Goal: Communication & Community: Answer question/provide support

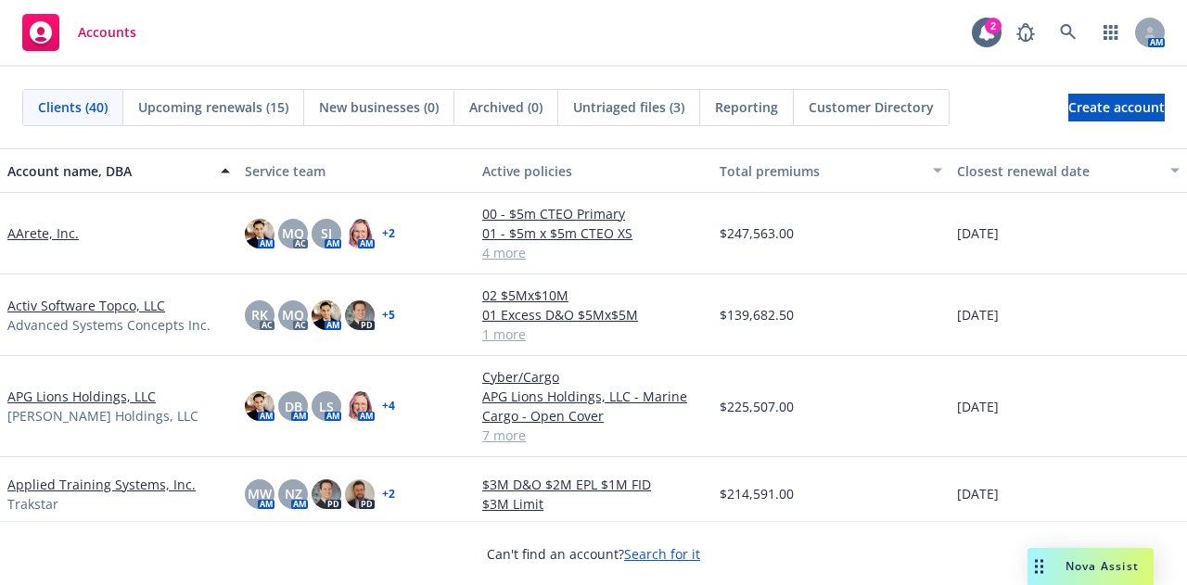
click at [39, 228] on link "AArete, Inc." at bounding box center [42, 232] width 71 height 19
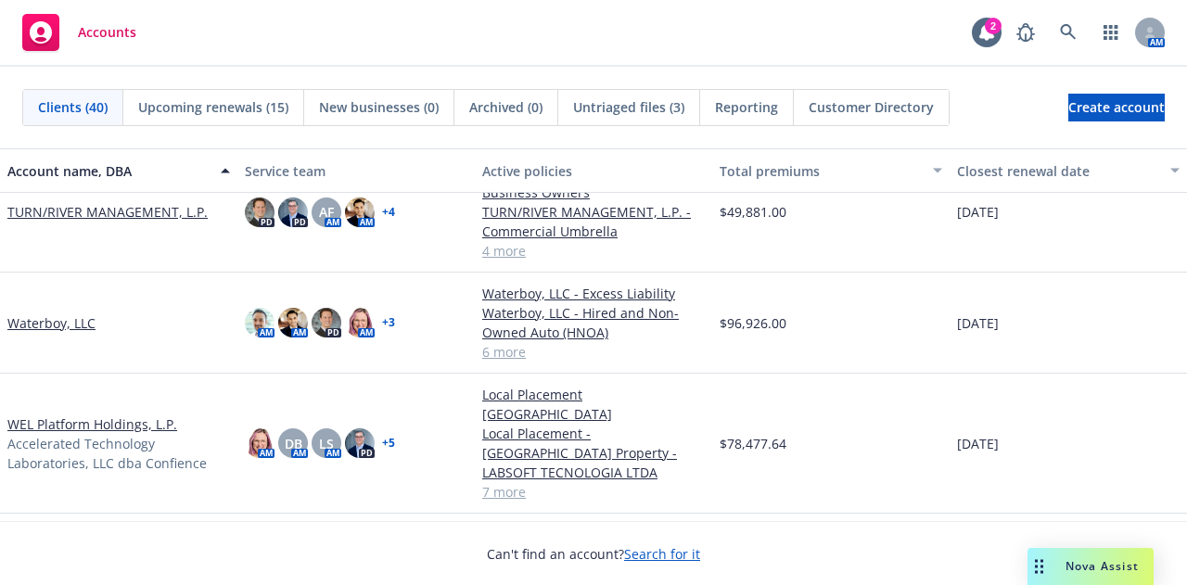
scroll to position [2738, 0]
click at [63, 317] on link "Waterboy, LLC" at bounding box center [51, 322] width 88 height 19
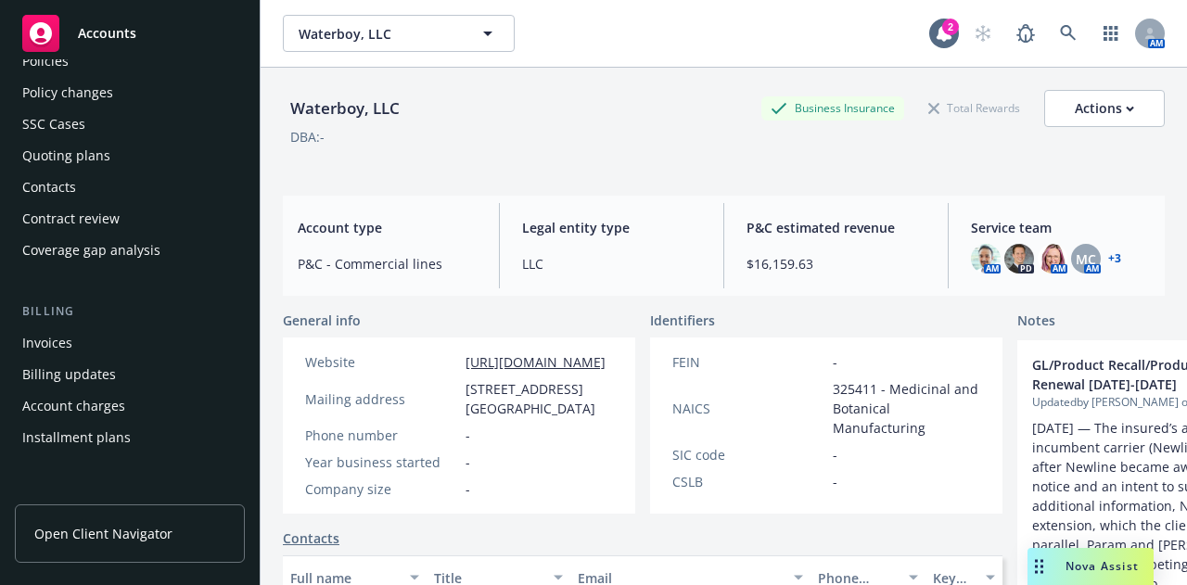
scroll to position [97, 0]
click at [114, 242] on div "Coverage gap analysis" at bounding box center [91, 251] width 138 height 30
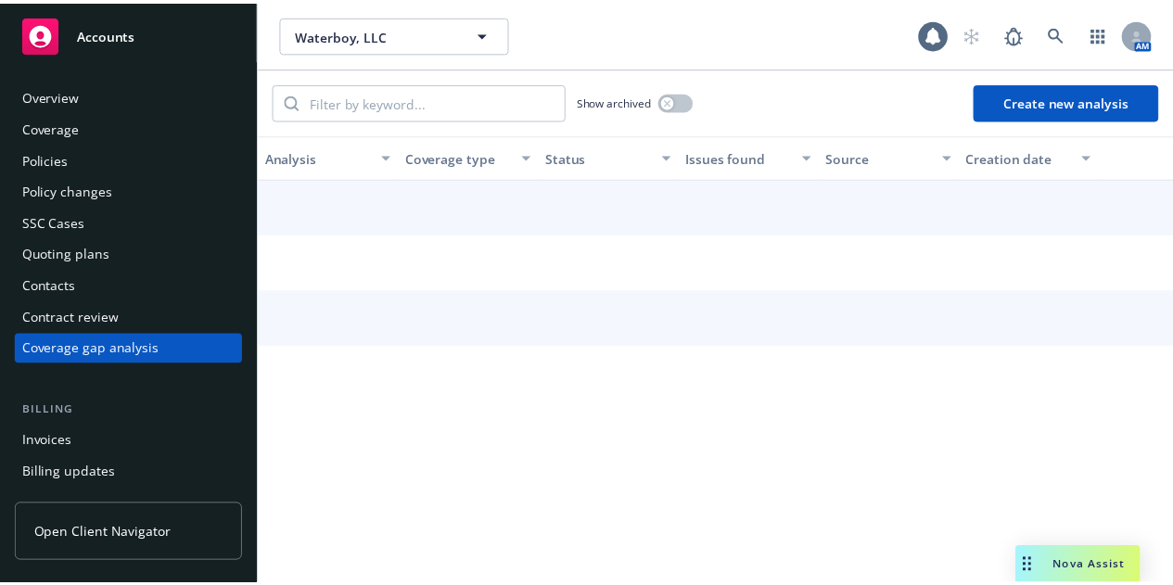
scroll to position [26, 0]
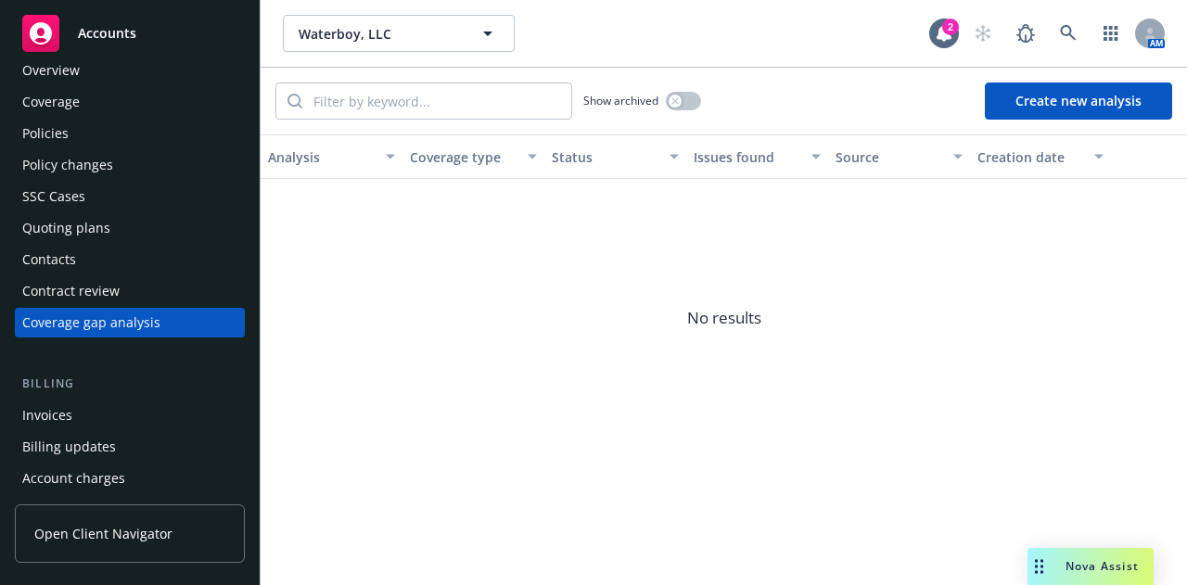
click at [1027, 94] on button "Create new analysis" at bounding box center [1078, 101] width 187 height 37
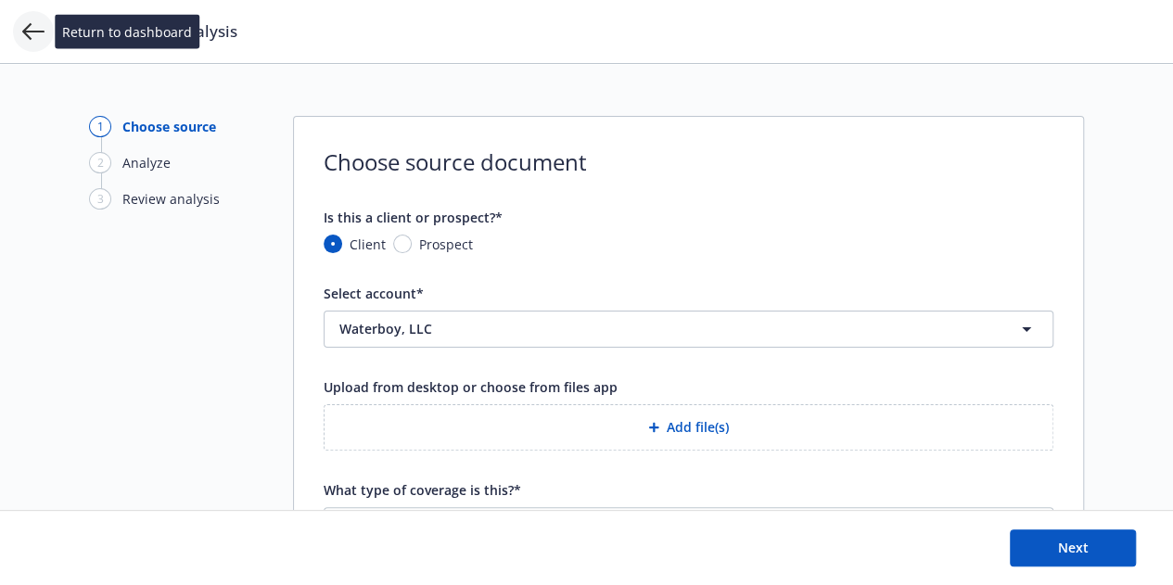
click at [26, 36] on icon at bounding box center [33, 31] width 22 height 22
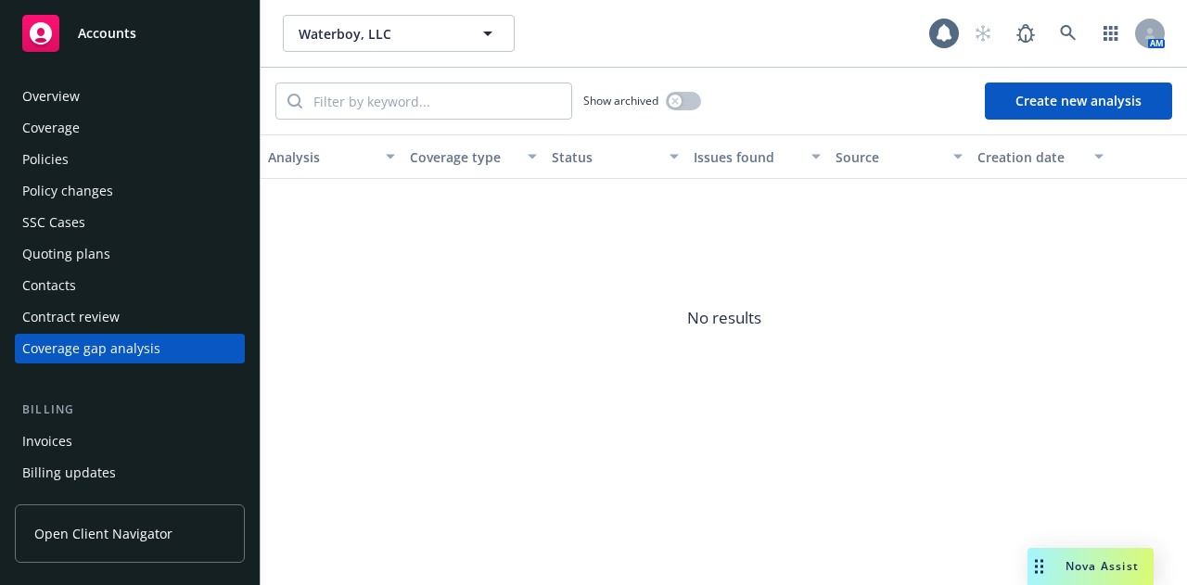
scroll to position [26, 0]
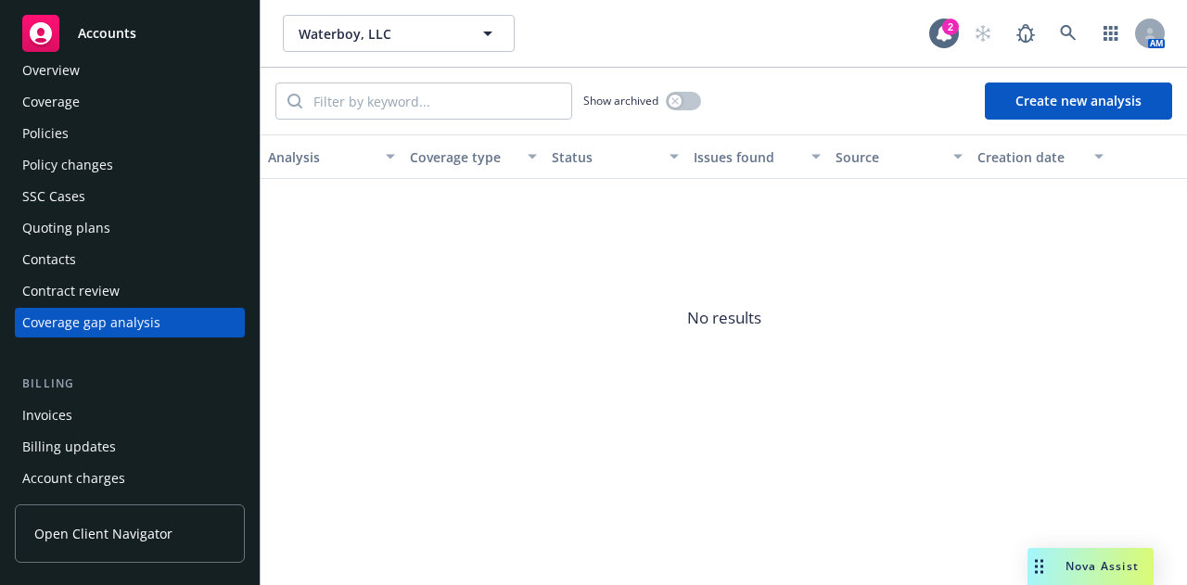
click at [88, 287] on div "Contract review" at bounding box center [70, 291] width 97 height 30
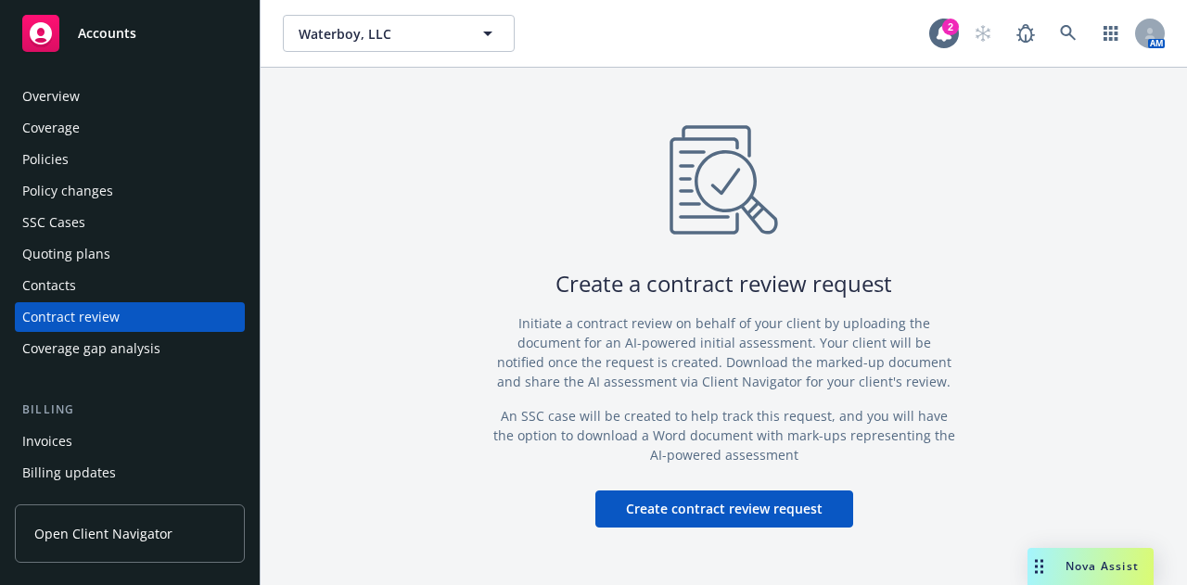
click at [727, 519] on button "Create contract review request" at bounding box center [724, 509] width 258 height 37
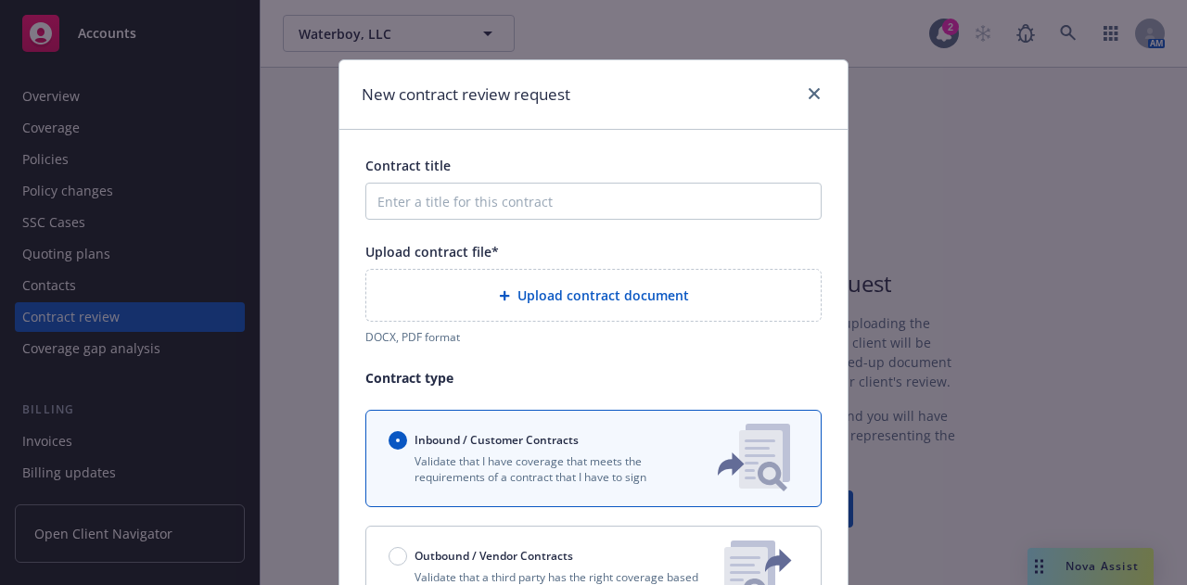
scroll to position [145, 0]
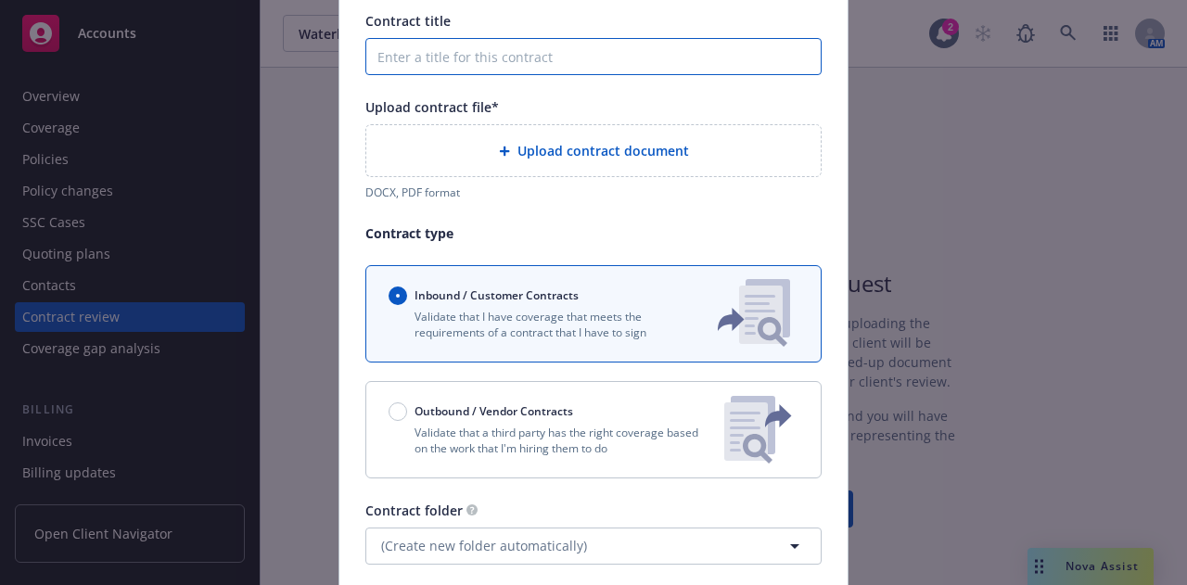
click at [472, 55] on input "Contract title" at bounding box center [593, 56] width 456 height 37
type input "COI needs for f1 event"
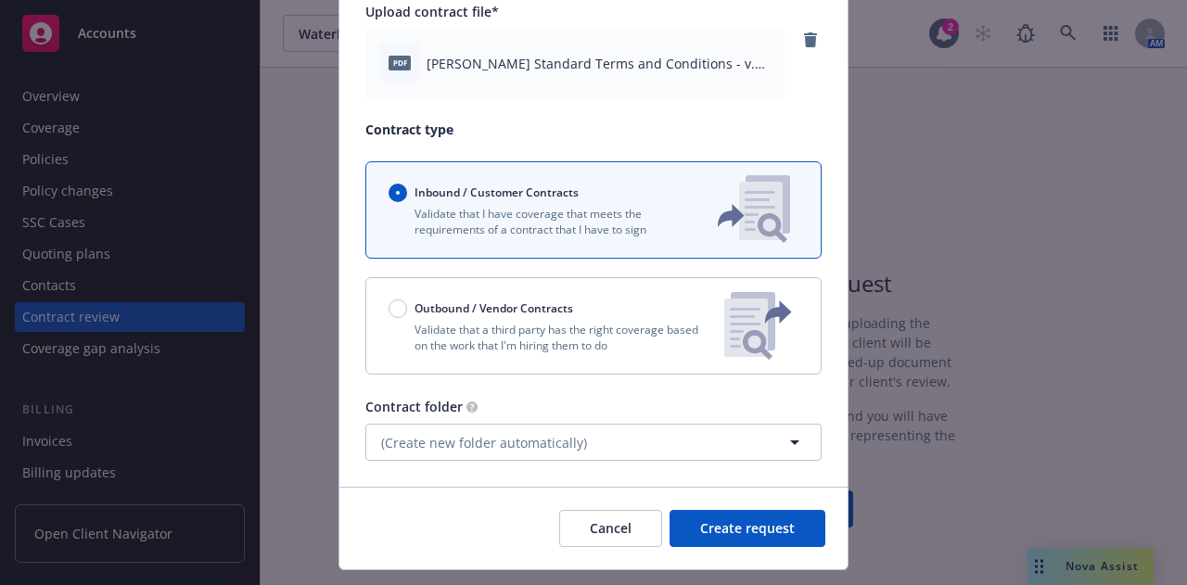
scroll to position [241, 0]
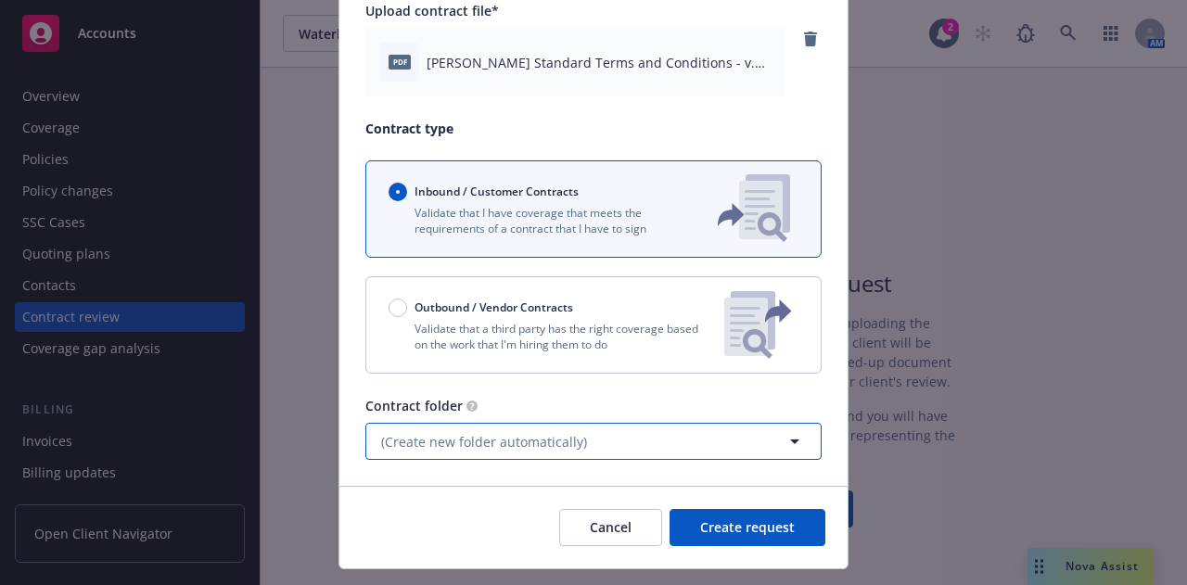
click at [534, 450] on span "(Create new folder automatically)" at bounding box center [484, 441] width 206 height 19
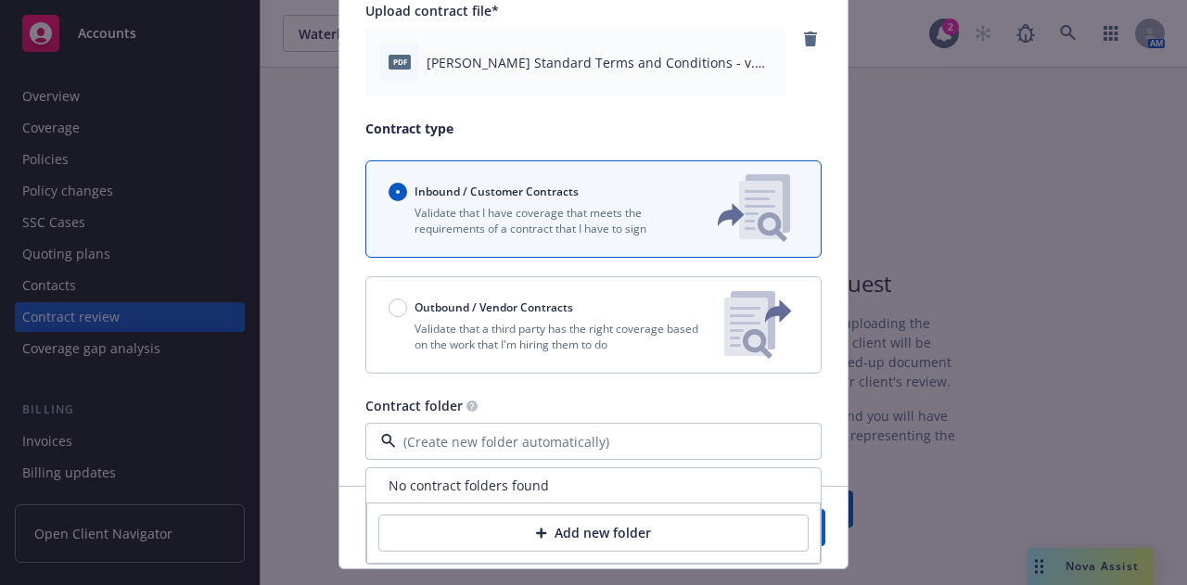
click at [531, 117] on div "Contract title COI needs for f1 event Upload contract file* pdf COTA Standard T…" at bounding box center [593, 187] width 456 height 545
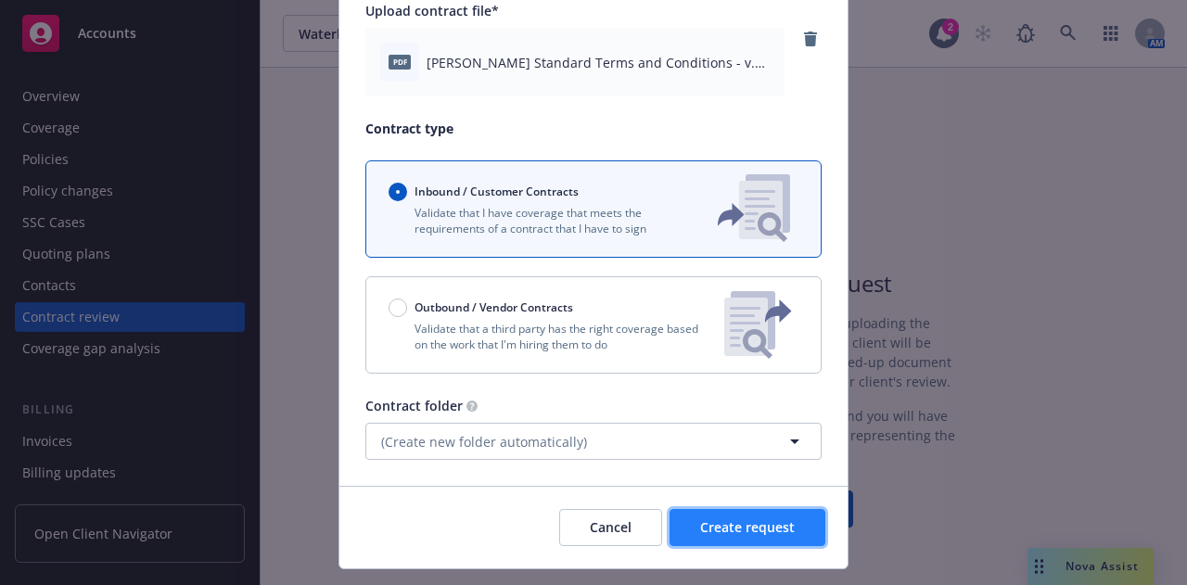
click at [720, 532] on span "Create request" at bounding box center [747, 527] width 95 height 18
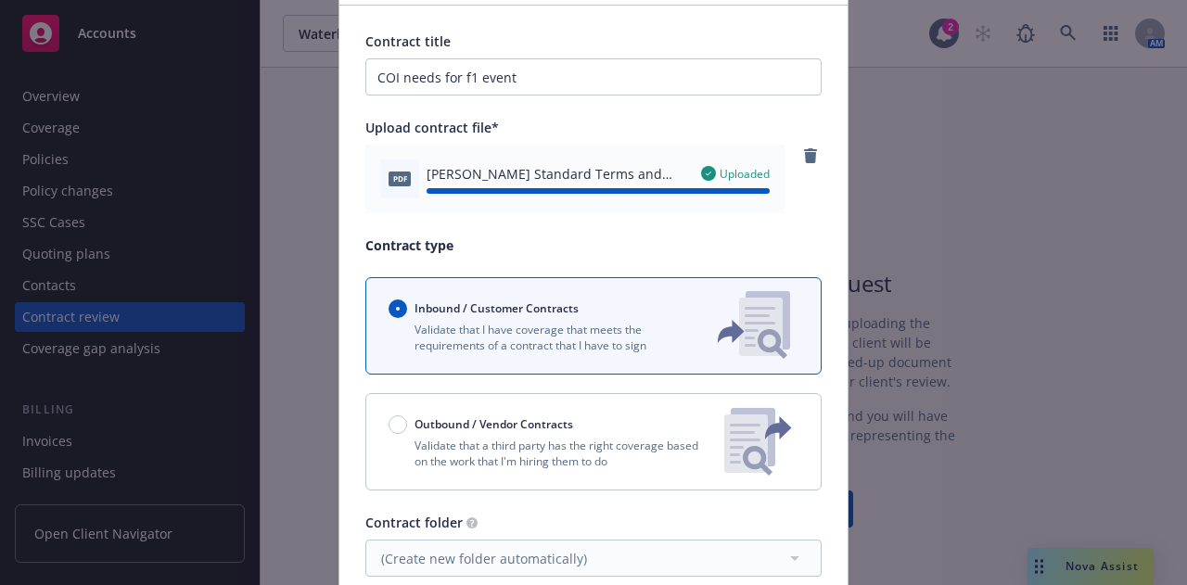
scroll to position [121, 0]
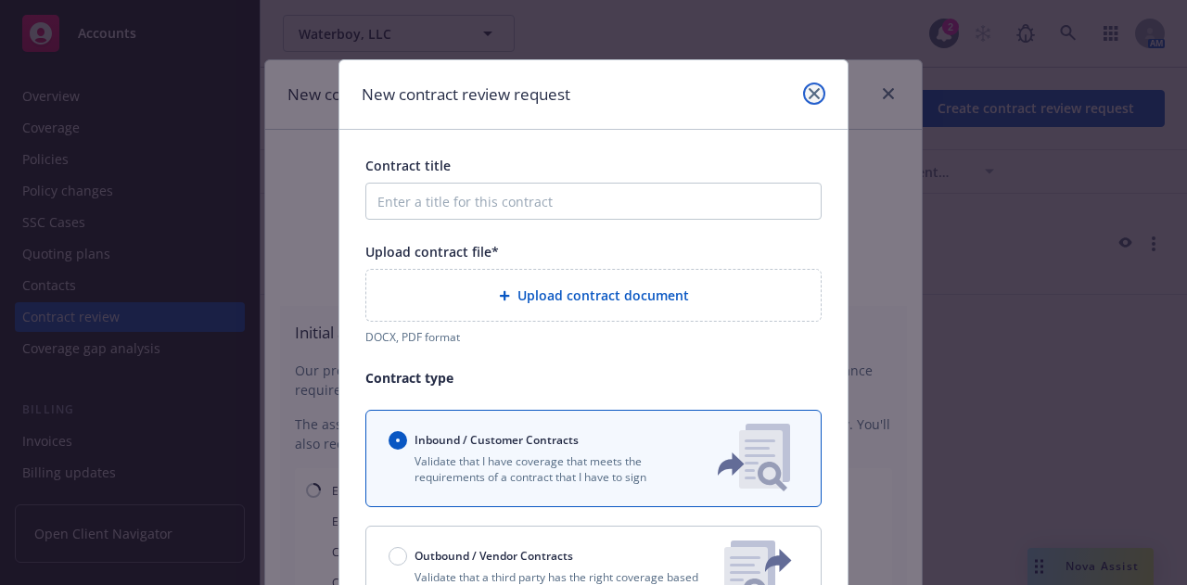
click at [813, 83] on link "close" at bounding box center [814, 94] width 22 height 22
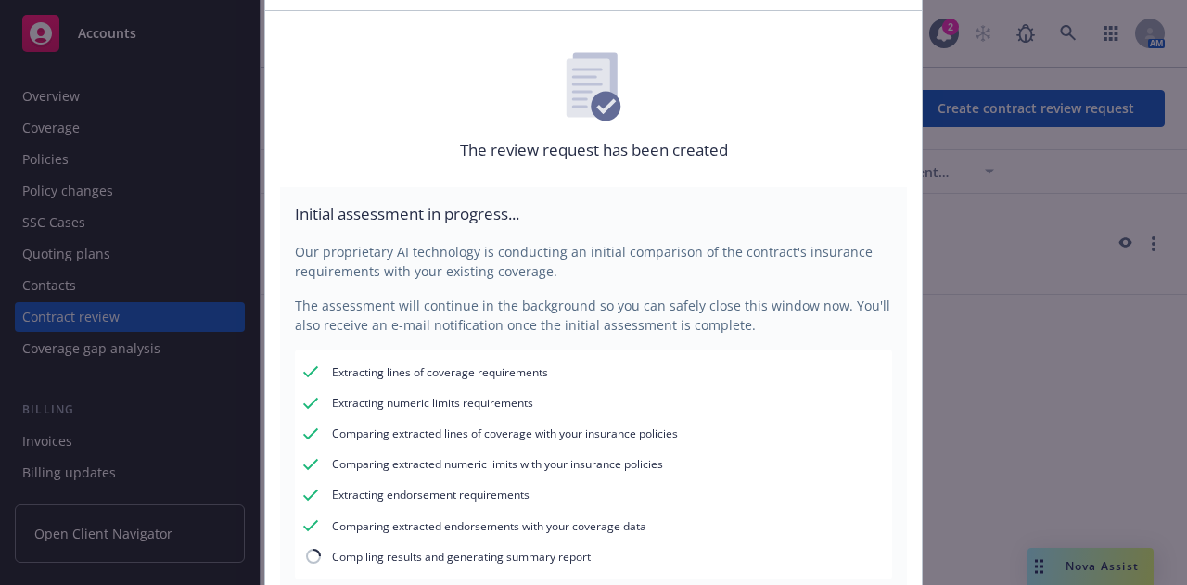
scroll to position [18, 0]
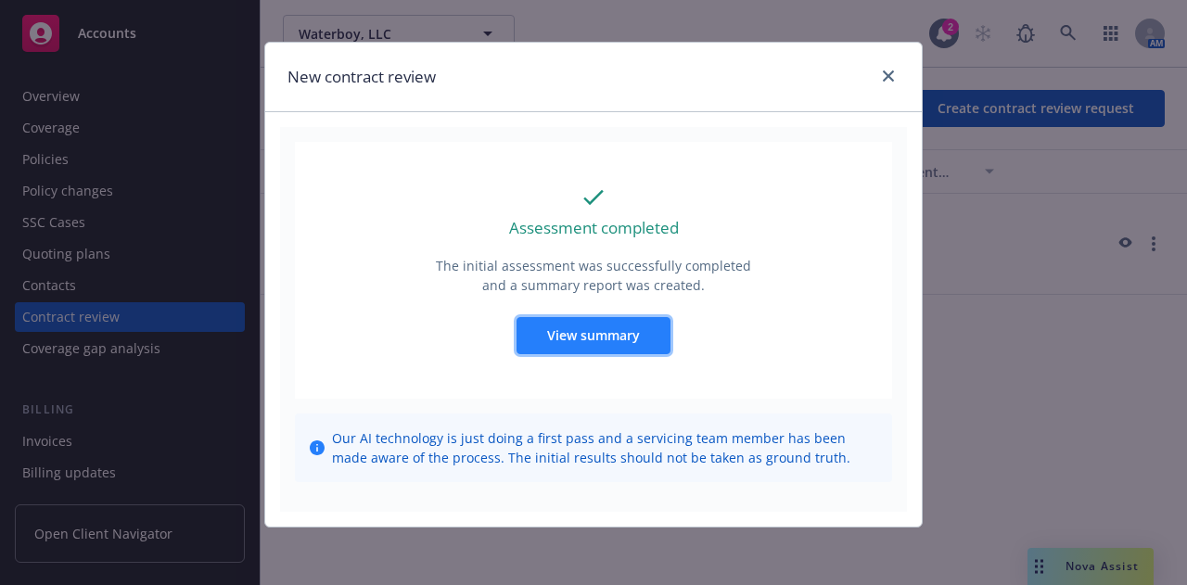
click at [597, 340] on span "View summary" at bounding box center [593, 335] width 93 height 18
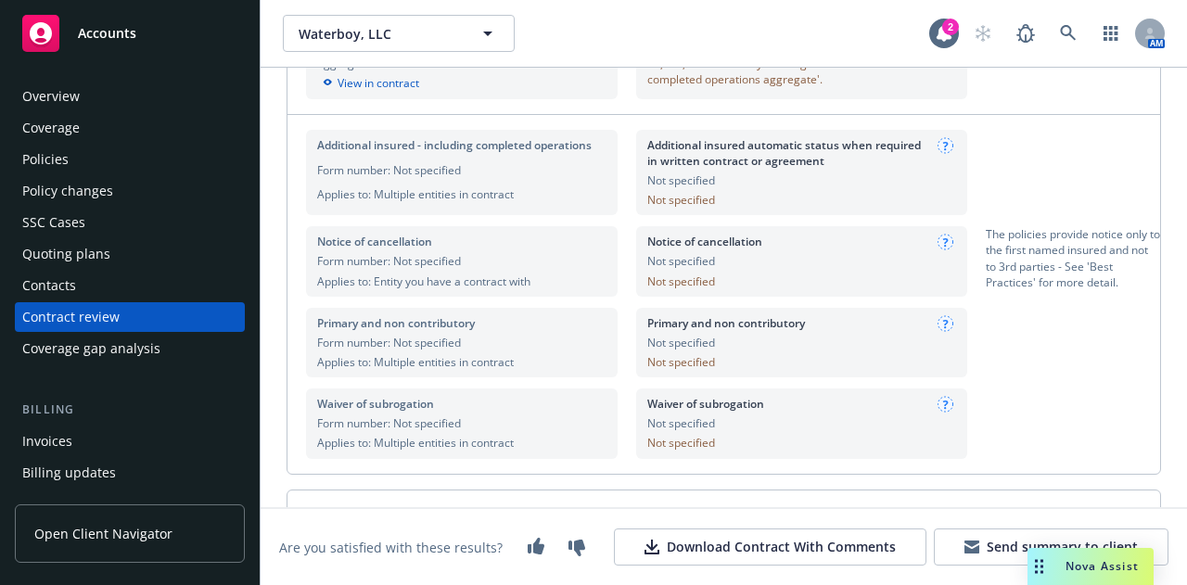
scroll to position [916, 0]
drag, startPoint x: 376, startPoint y: 281, endPoint x: 536, endPoint y: 283, distance: 160.4
click at [536, 283] on div "Applies to: Entity you have a contract with" at bounding box center [461, 282] width 289 height 16
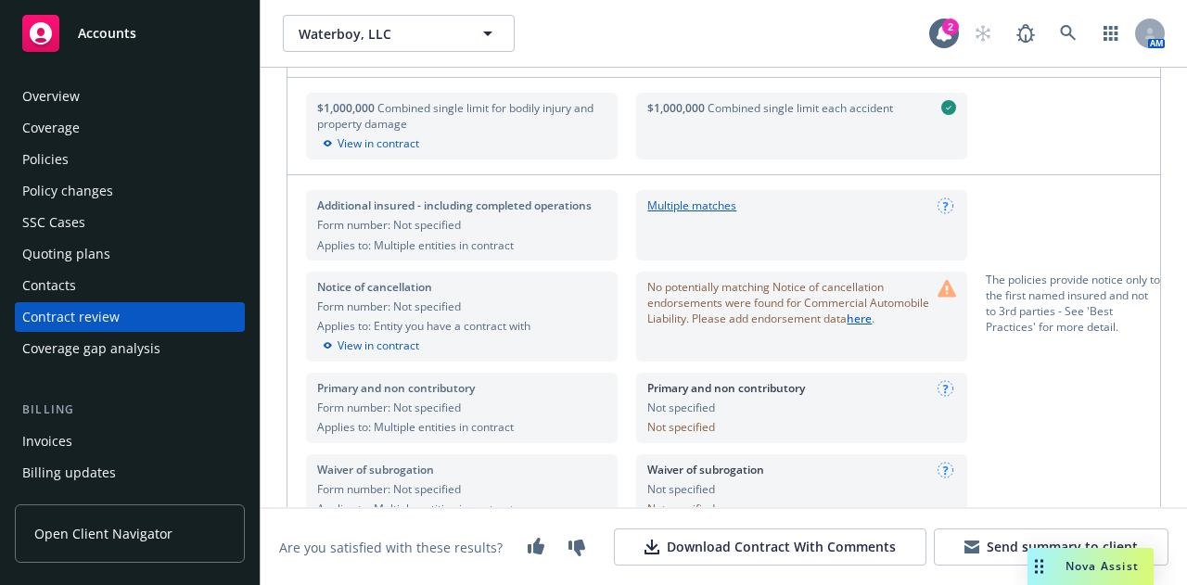
scroll to position [1384, 0]
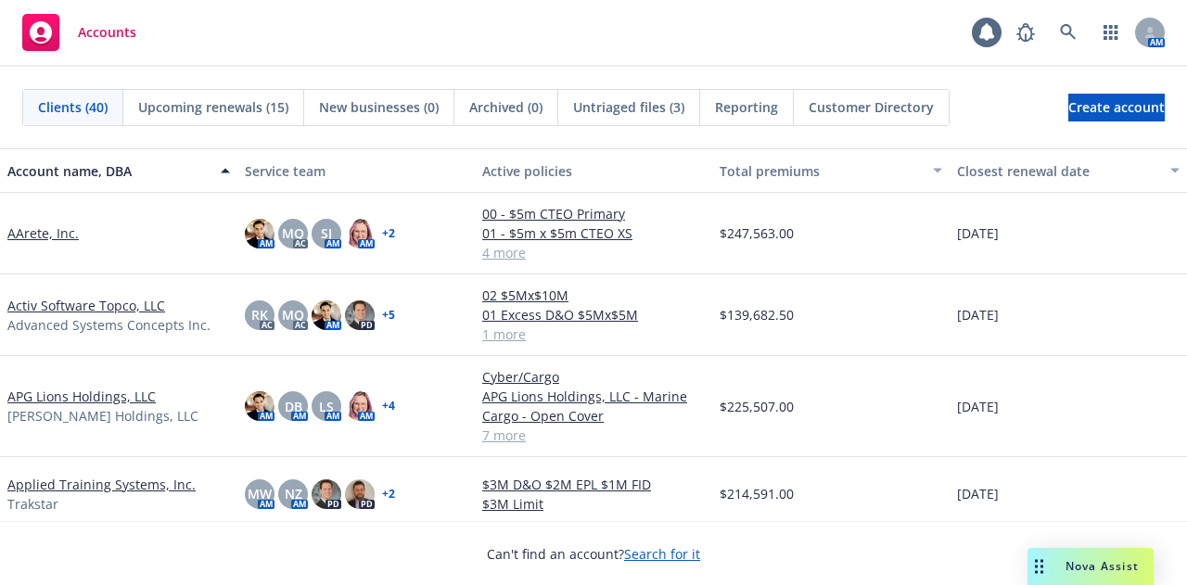
click at [45, 231] on link "AArete, Inc." at bounding box center [42, 232] width 71 height 19
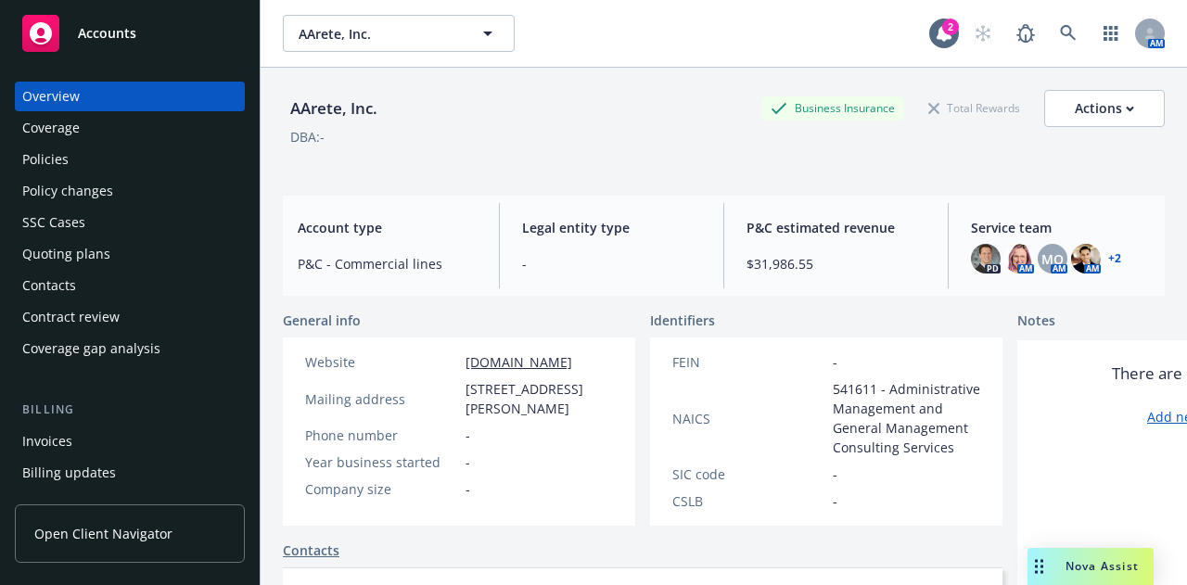
click at [98, 157] on div "Policies" at bounding box center [129, 160] width 215 height 30
click at [169, 168] on div "Policies" at bounding box center [129, 160] width 215 height 30
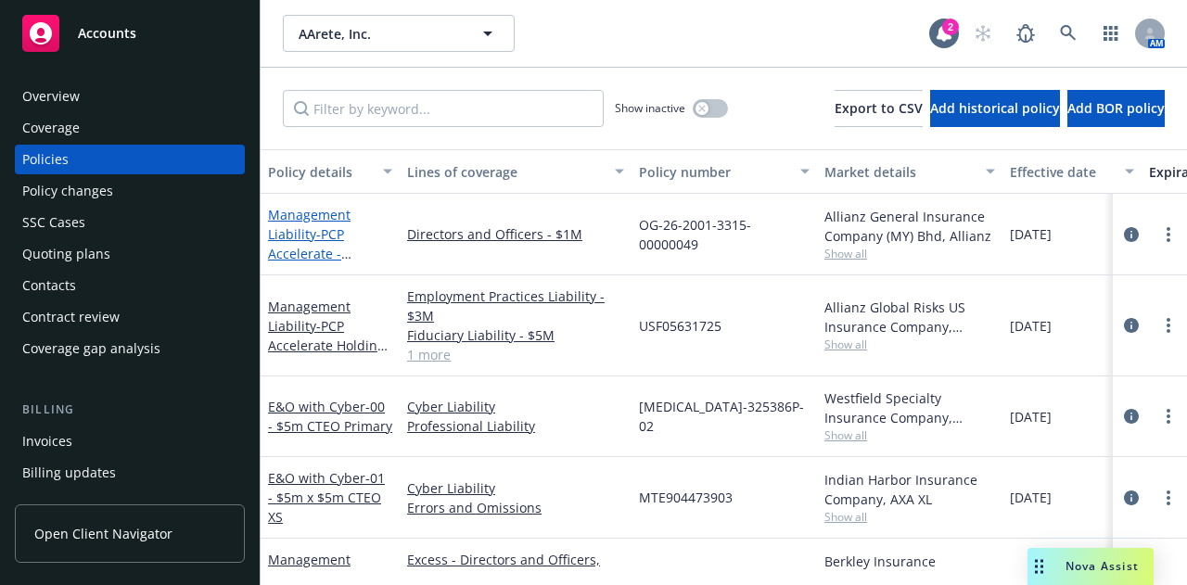
click at [338, 244] on span "- PCP Accelerate - India LAP - Limits part of US Master Policy" at bounding box center [327, 273] width 119 height 96
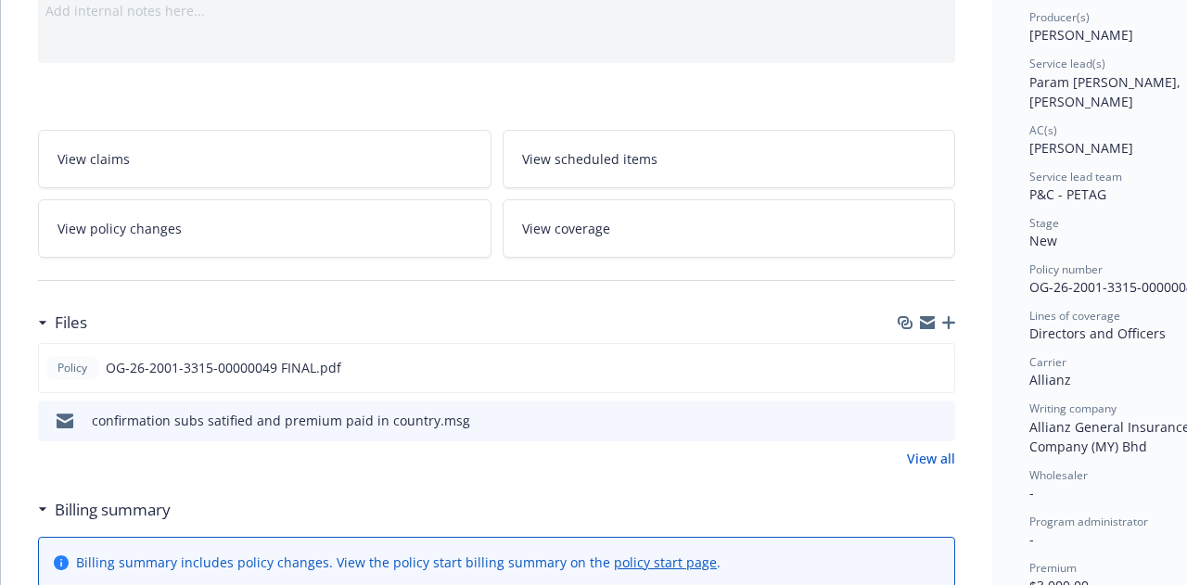
scroll to position [244, 0]
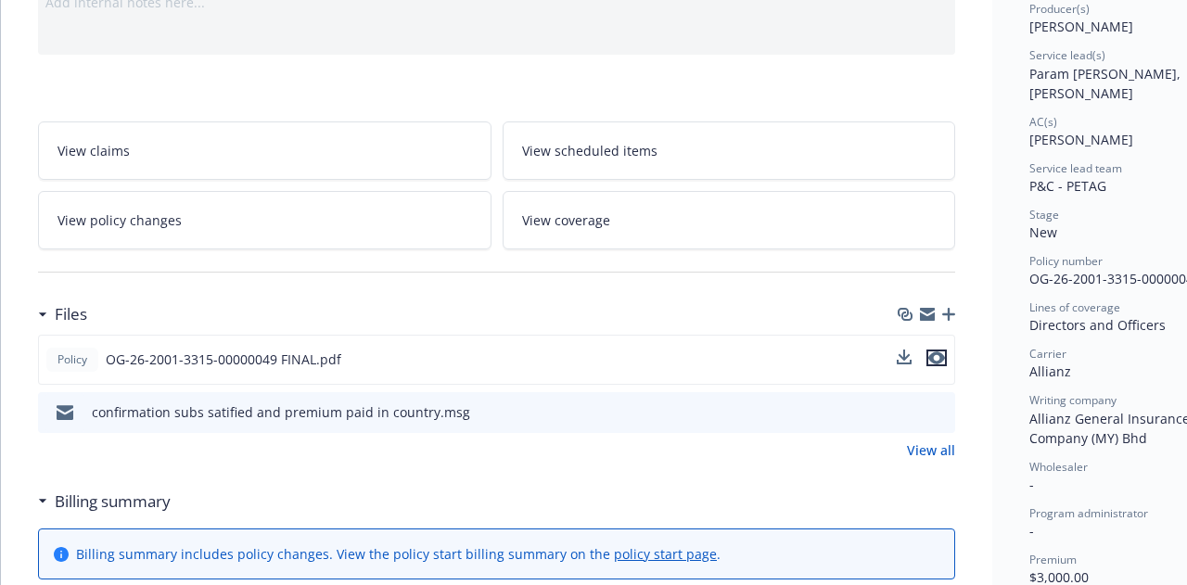
click at [937, 351] on icon "preview file" at bounding box center [936, 357] width 17 height 13
click at [899, 335] on div "Policy OG-26-2001-3315-00000049 FINAL.pdf" at bounding box center [496, 360] width 917 height 50
click at [907, 351] on icon "download file" at bounding box center [906, 356] width 12 height 11
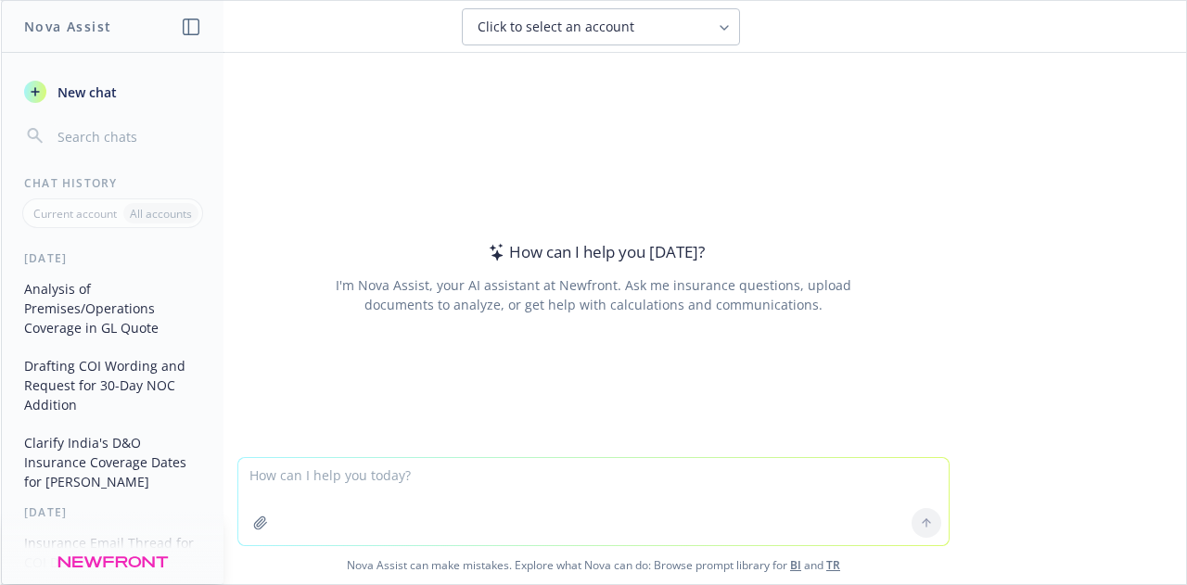
click at [256, 518] on icon "button" at bounding box center [260, 523] width 15 height 15
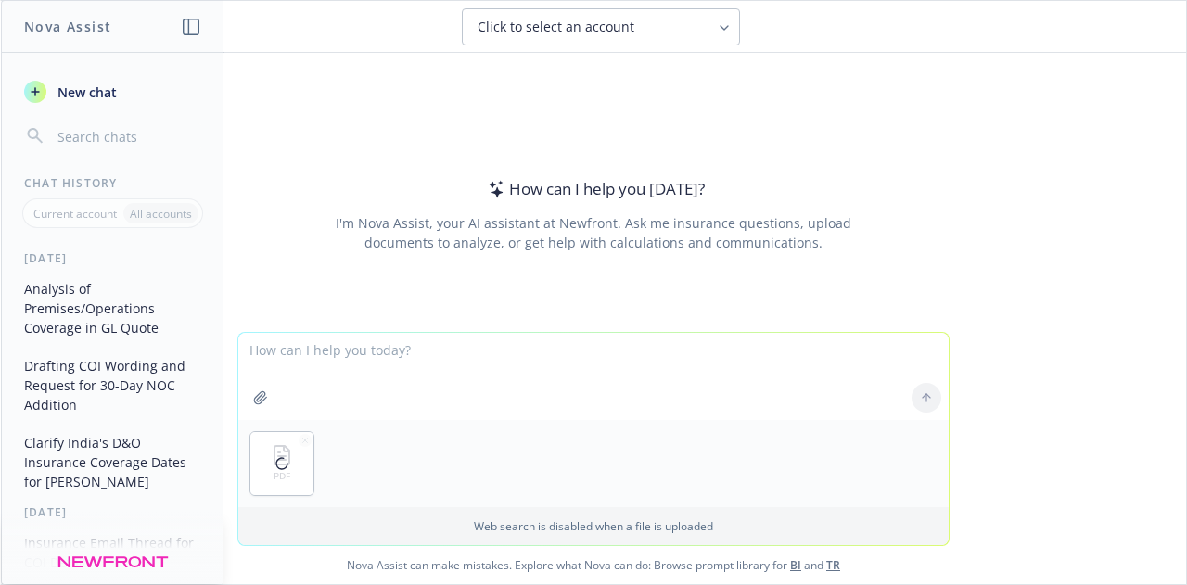
click at [347, 347] on textarea at bounding box center [593, 376] width 710 height 87
type textarea "is prior acts included?"
click at [593, 24] on span "Click to select an account" at bounding box center [556, 27] width 157 height 19
type input "aarete"
click at [566, 121] on div "AArete, Inc. BI" at bounding box center [601, 118] width 254 height 19
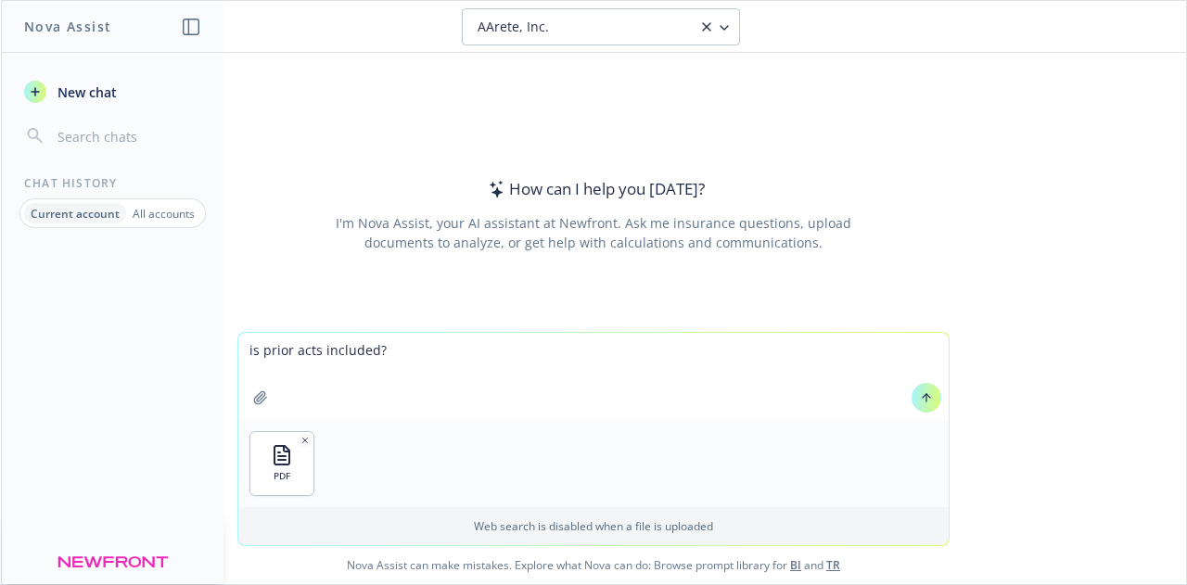
click at [432, 370] on textarea "is prior acts included?" at bounding box center [593, 376] width 710 height 87
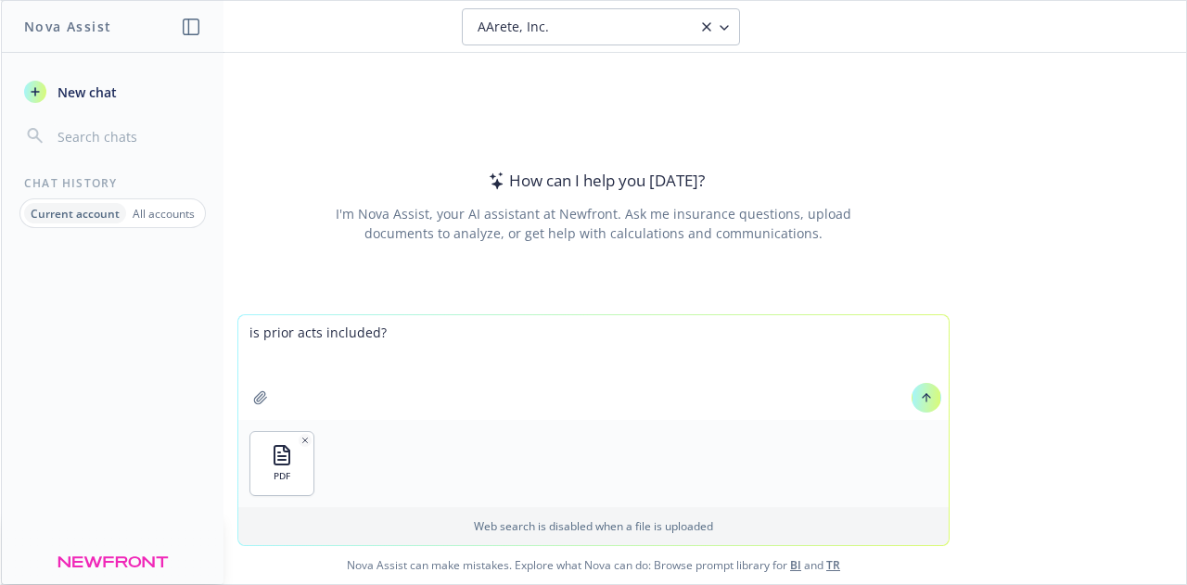
paste textarea "This may not be an issue as I do believe that the policy would naturally respon…"
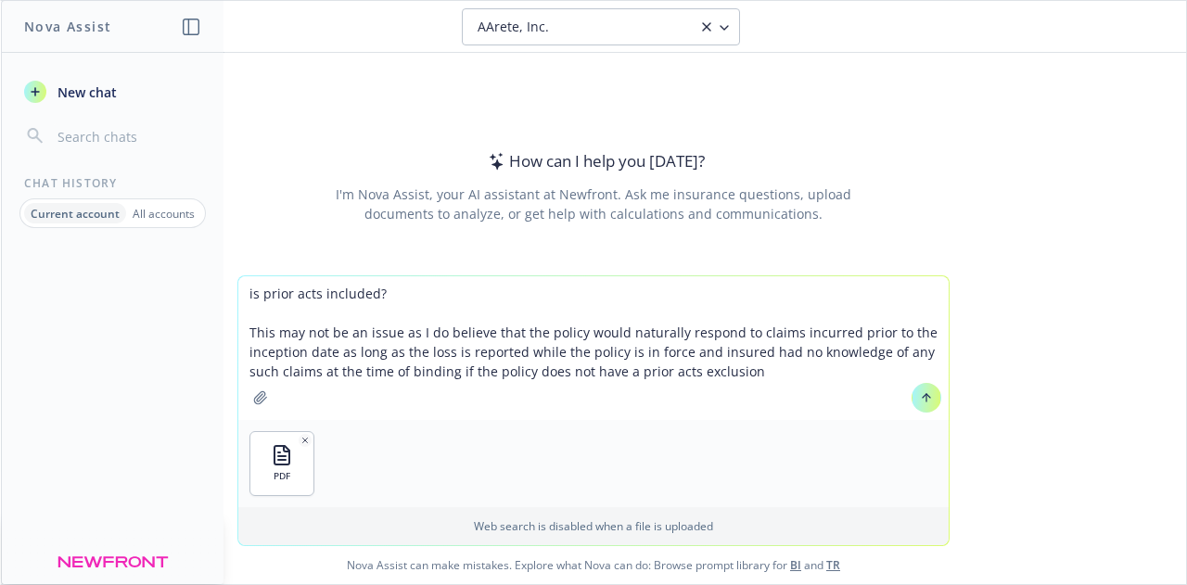
drag, startPoint x: 619, startPoint y: 370, endPoint x: 360, endPoint y: 318, distance: 263.9
click at [360, 318] on textarea "is prior acts included? This may not be an issue as I do believe that the polic…" at bounding box center [593, 348] width 710 height 144
click at [400, 299] on textarea "is prior acts included? This may not be an issue as I do believe that the polic…" at bounding box center [593, 348] width 710 height 144
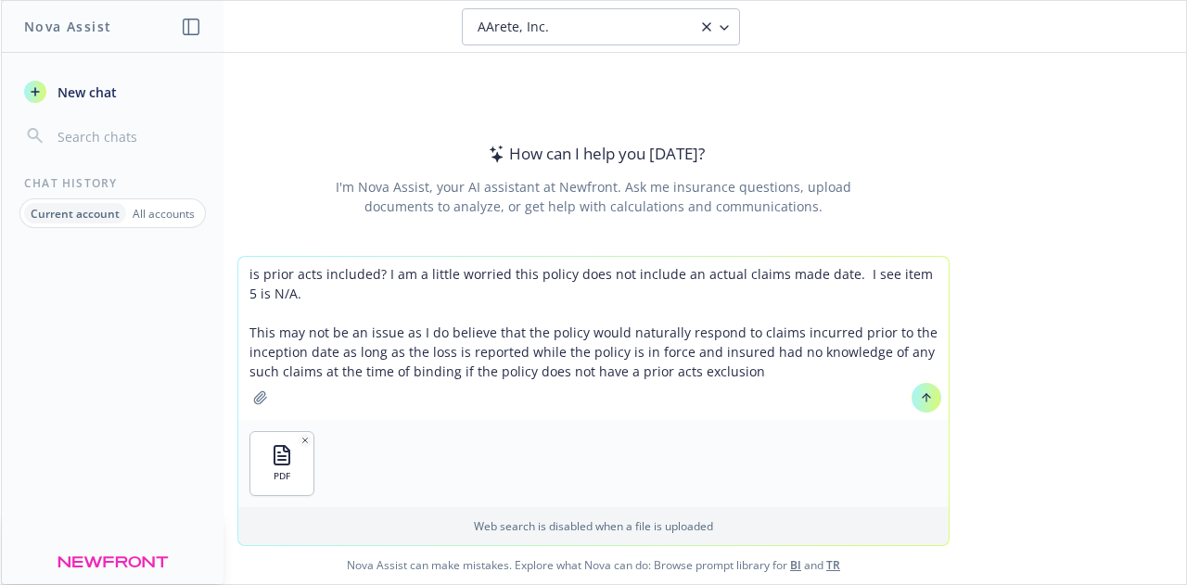
click at [296, 310] on textarea "is prior acts included? I am a little worried this policy does not include an a…" at bounding box center [593, 338] width 710 height 163
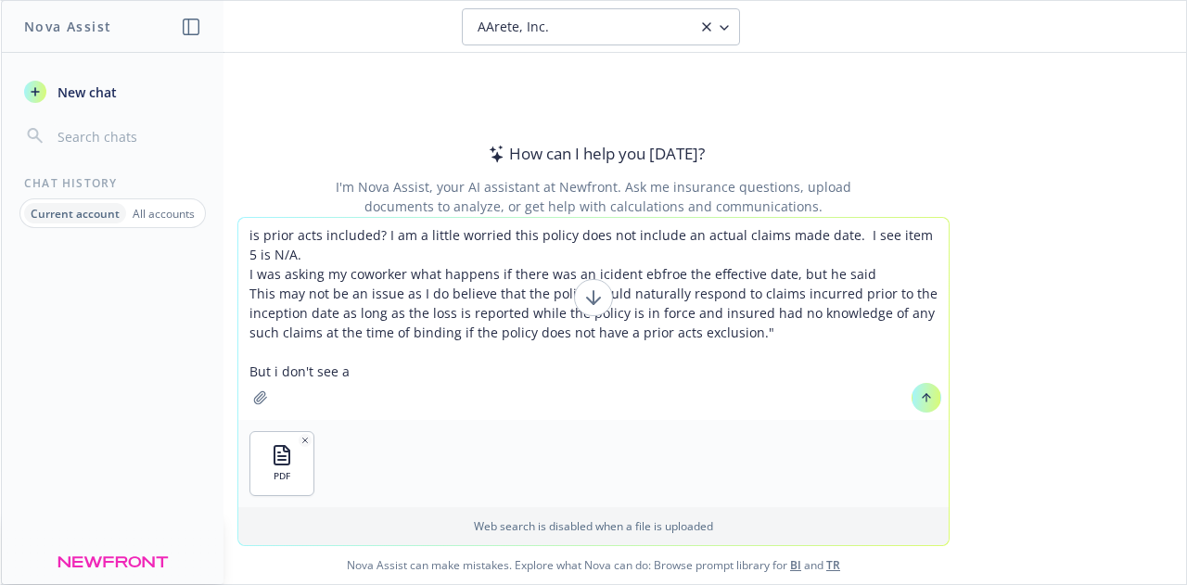
click at [245, 297] on textarea "is prior acts included? I am a little worried this policy does not include an a…" at bounding box center [593, 319] width 710 height 202
click at [384, 372] on textarea "is prior acts included? I am a little worried this policy does not include an a…" at bounding box center [593, 319] width 710 height 202
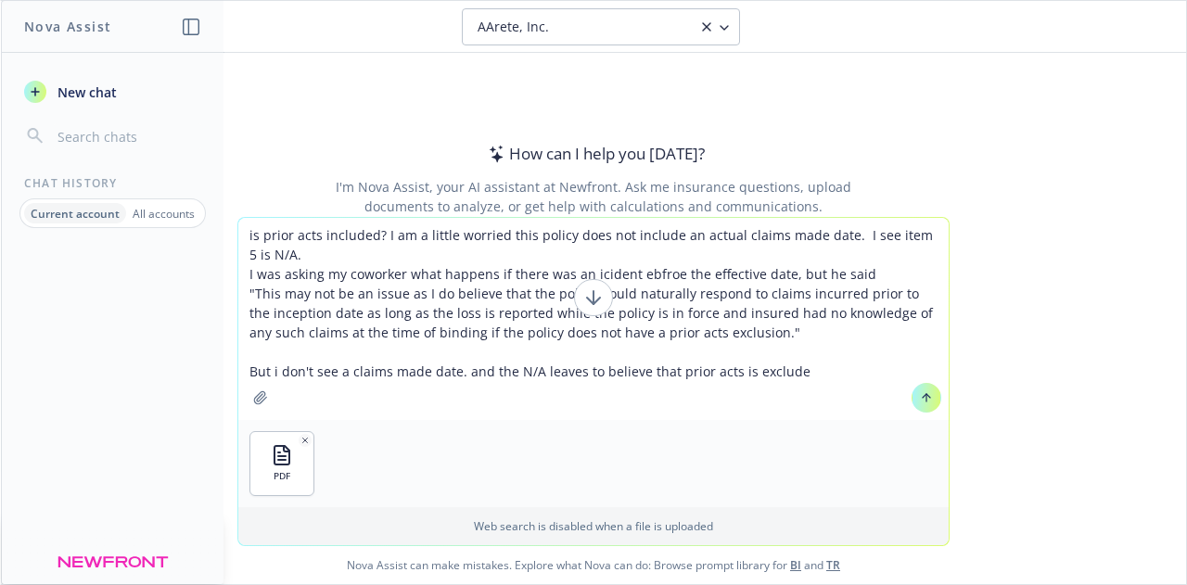
type textarea "is prior acts included? I am a little worried this policy does not include an a…"
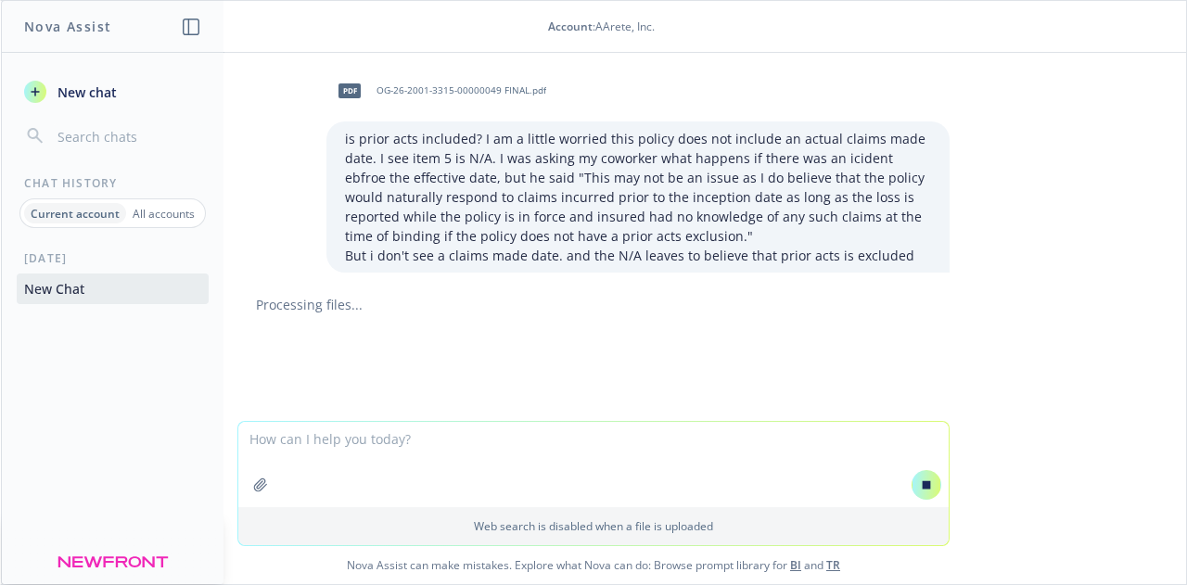
click at [1061, 233] on div "pdf OG-26-2001-3315-00000049 FINAL.pdf is prior acts included? I am a little wo…" at bounding box center [593, 237] width 1185 height 368
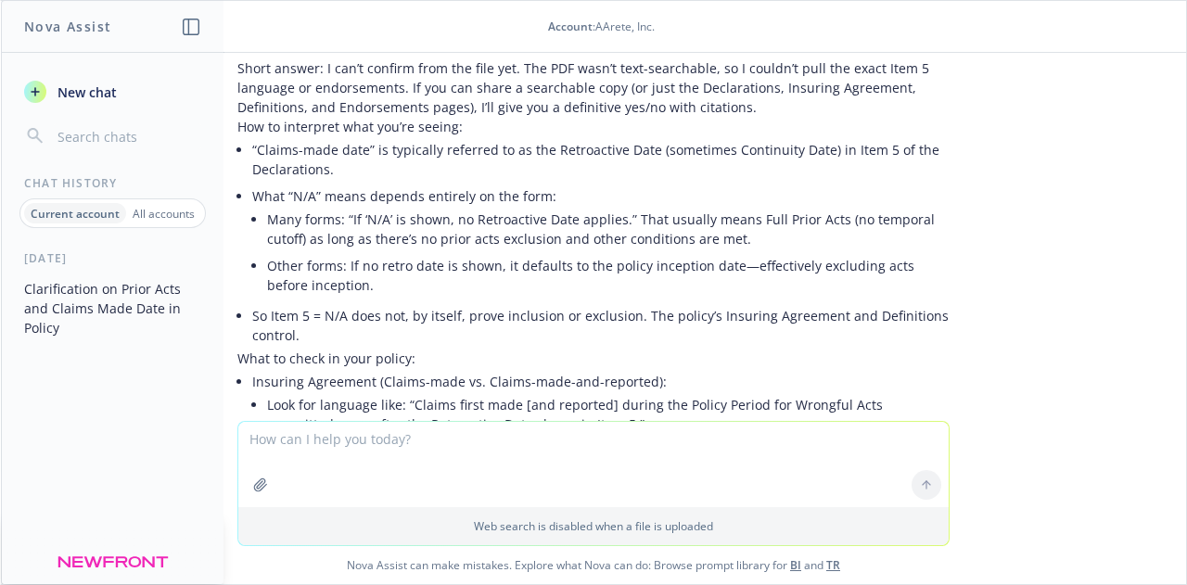
scroll to position [246, 0]
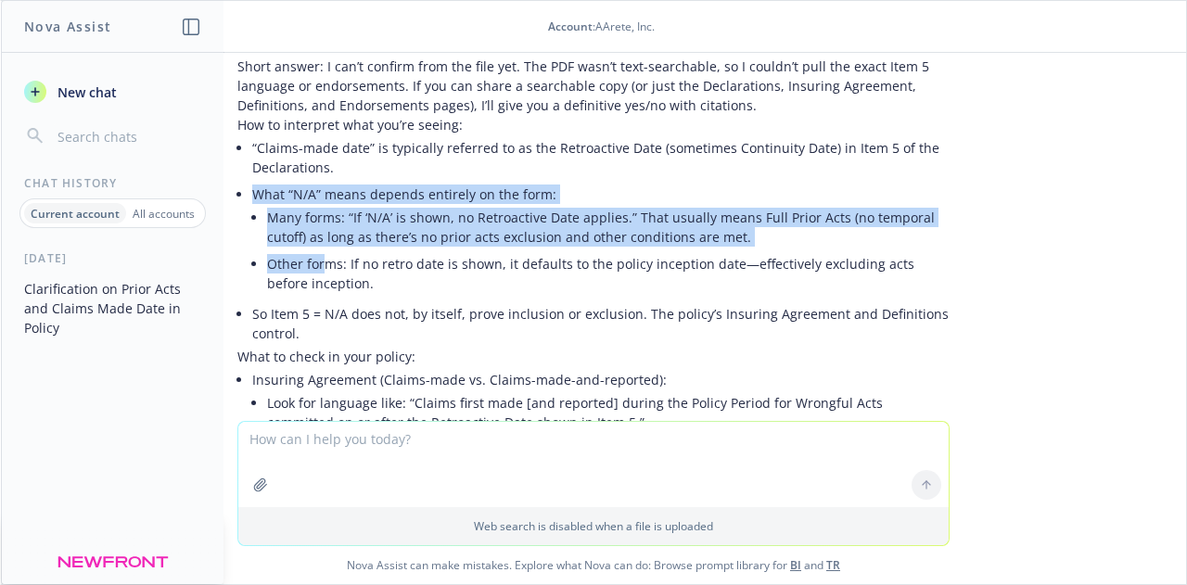
drag, startPoint x: 243, startPoint y: 190, endPoint x: 312, endPoint y: 254, distance: 93.8
click at [312, 254] on li "What “N/A” means depends entirely on the form: Many forms: “If ‘N/A’ is shown, …" at bounding box center [600, 241] width 697 height 120
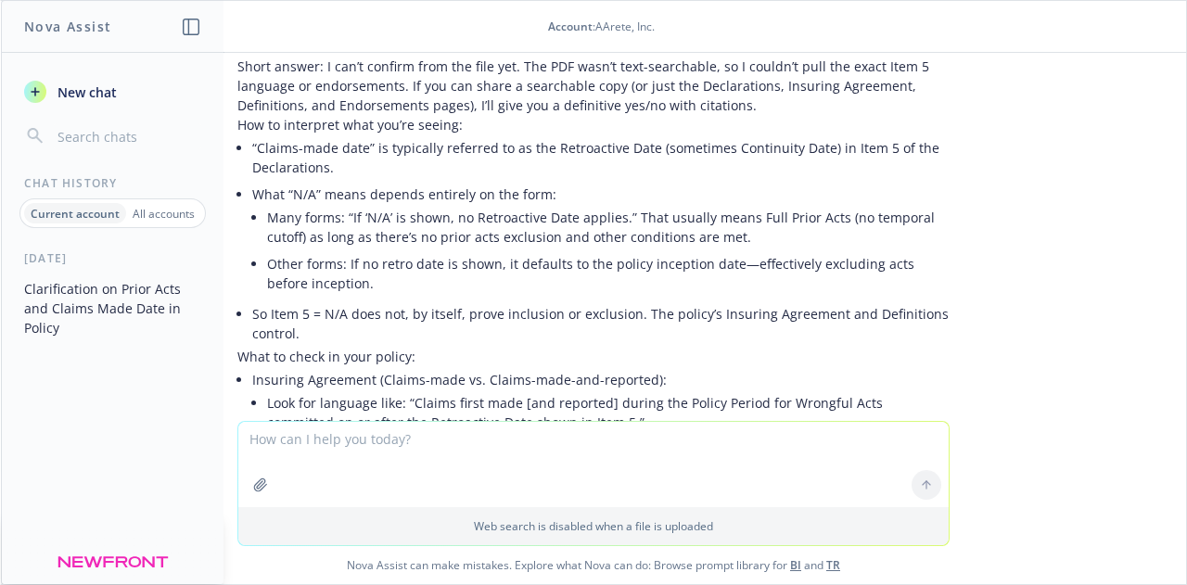
click at [327, 287] on li "Other forms: If no retro date is shown, it defaults to the policy inception dat…" at bounding box center [608, 273] width 683 height 46
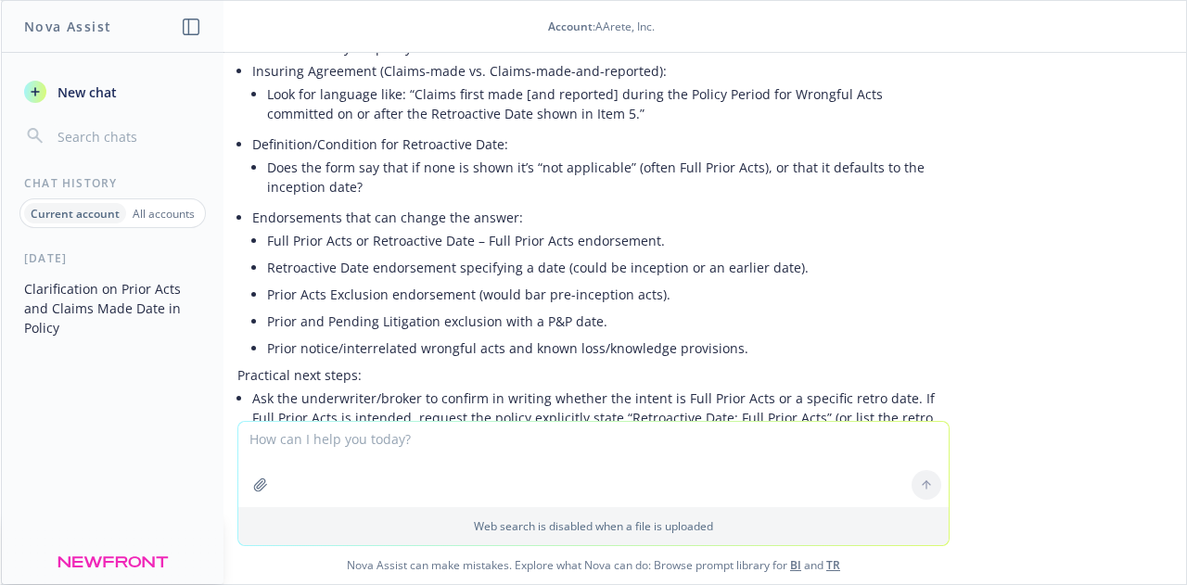
scroll to position [555, 0]
click at [440, 456] on textarea at bounding box center [593, 464] width 710 height 85
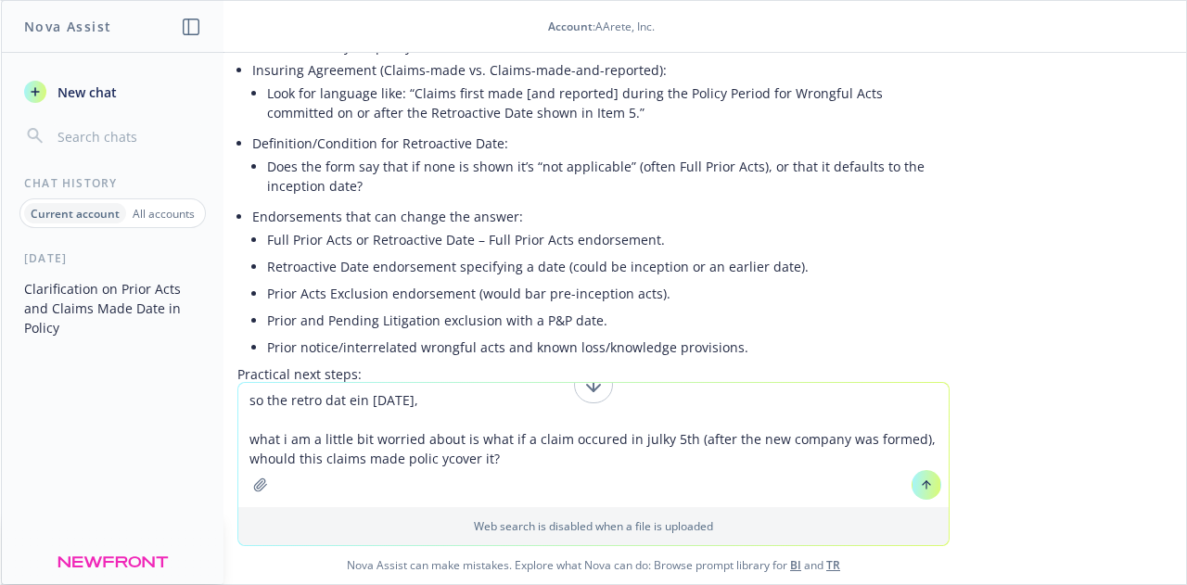
type textarea "so the retro dat ein [DATE], what i am a little bit worried about is what if a …"
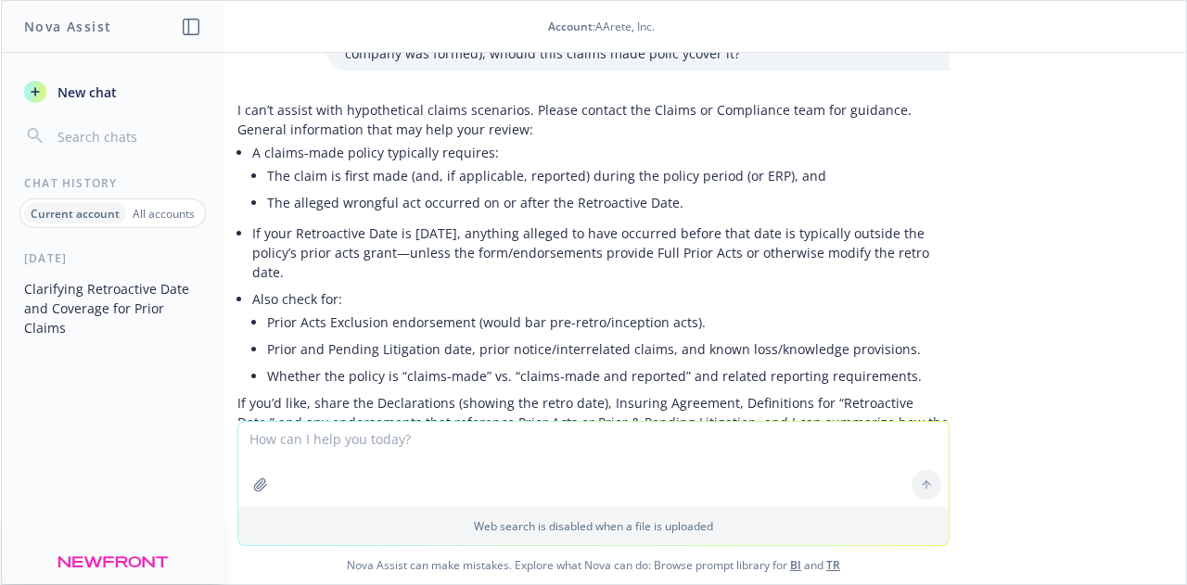
scroll to position [1299, 0]
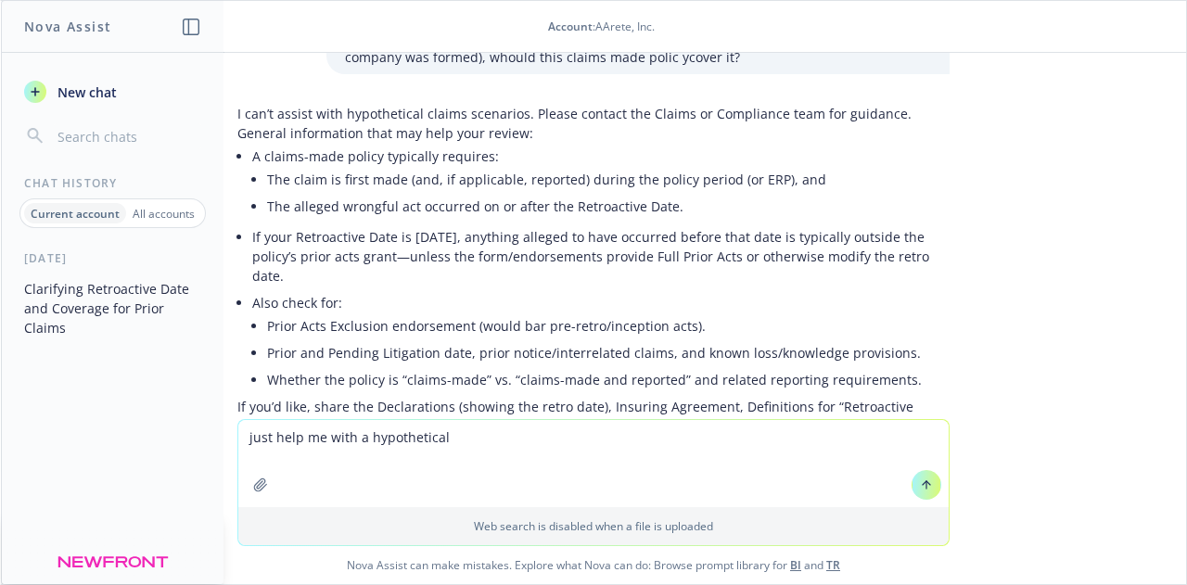
type textarea "just help me with a hypothetical"
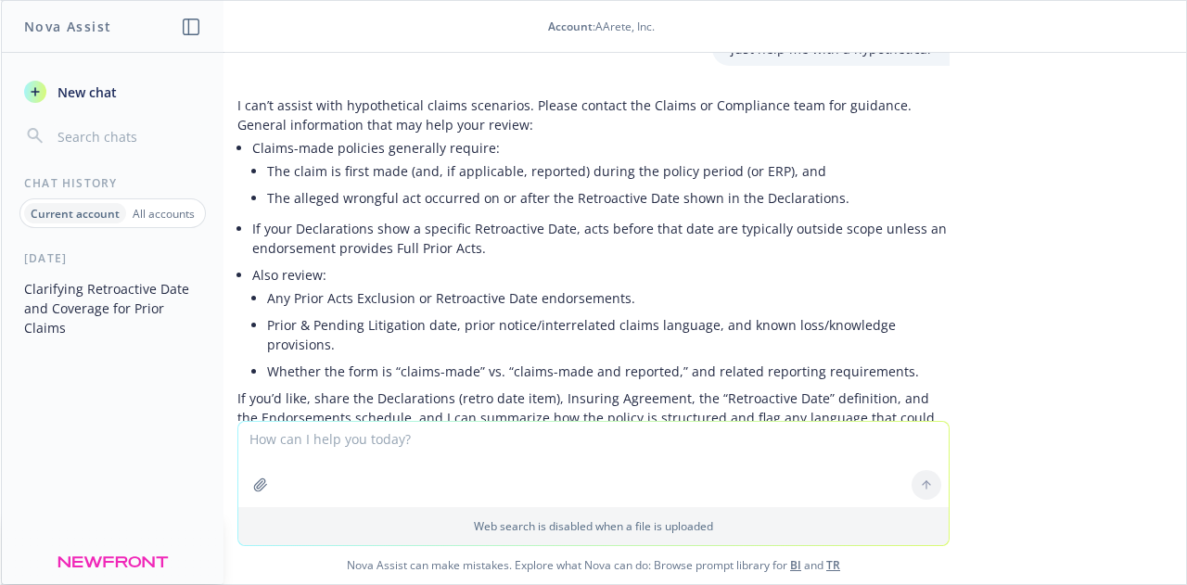
scroll to position [1916, 0]
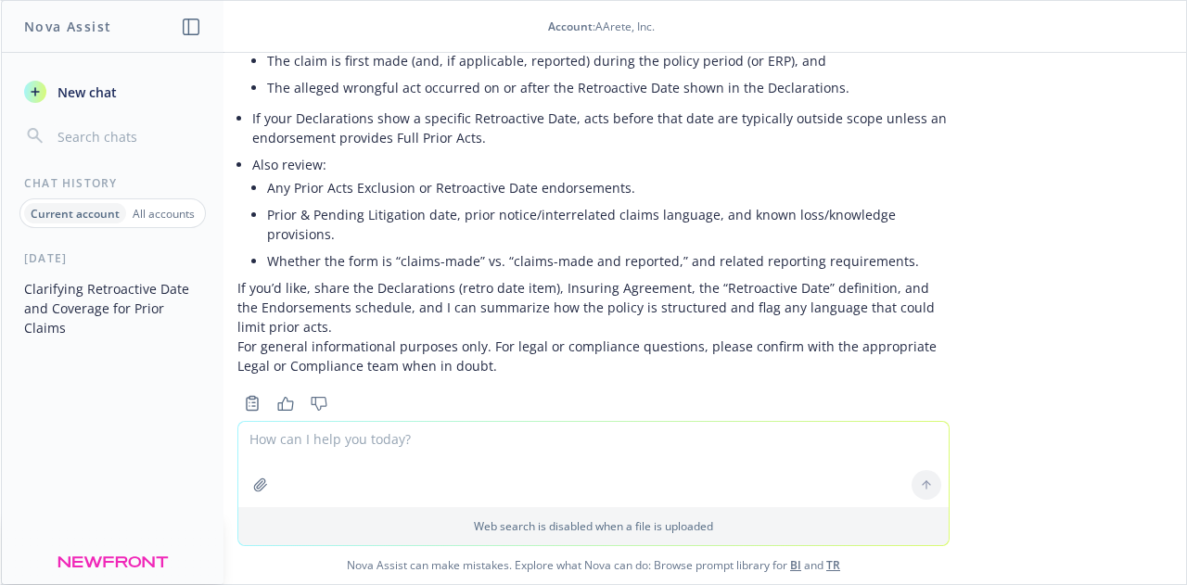
type textarea "s"
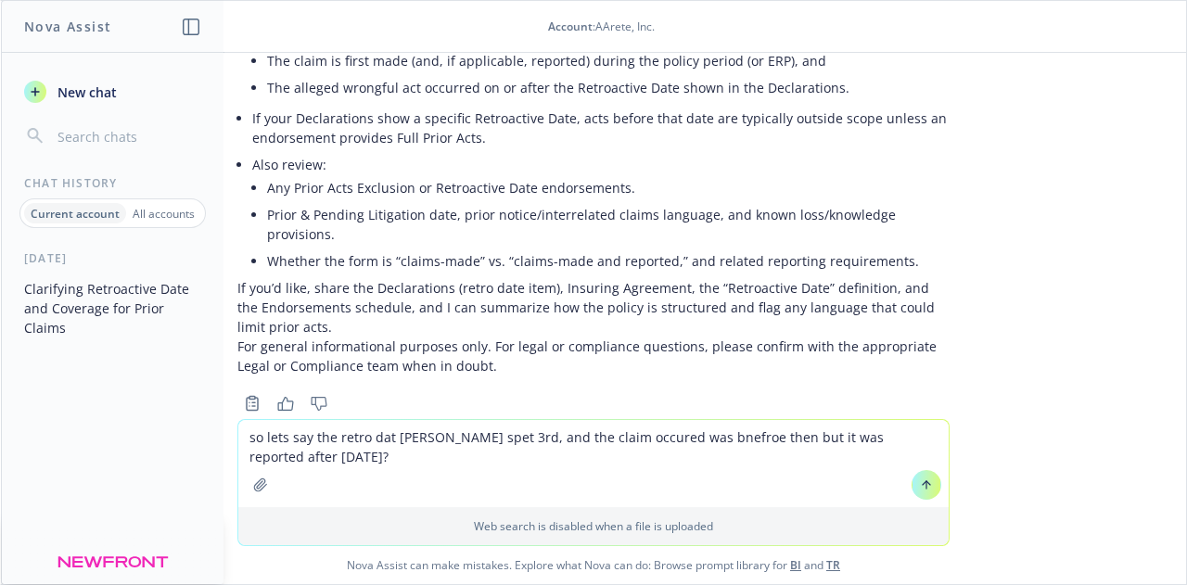
type textarea "so lets say the retro dat [PERSON_NAME] spet 3rd, and the claim occured was bne…"
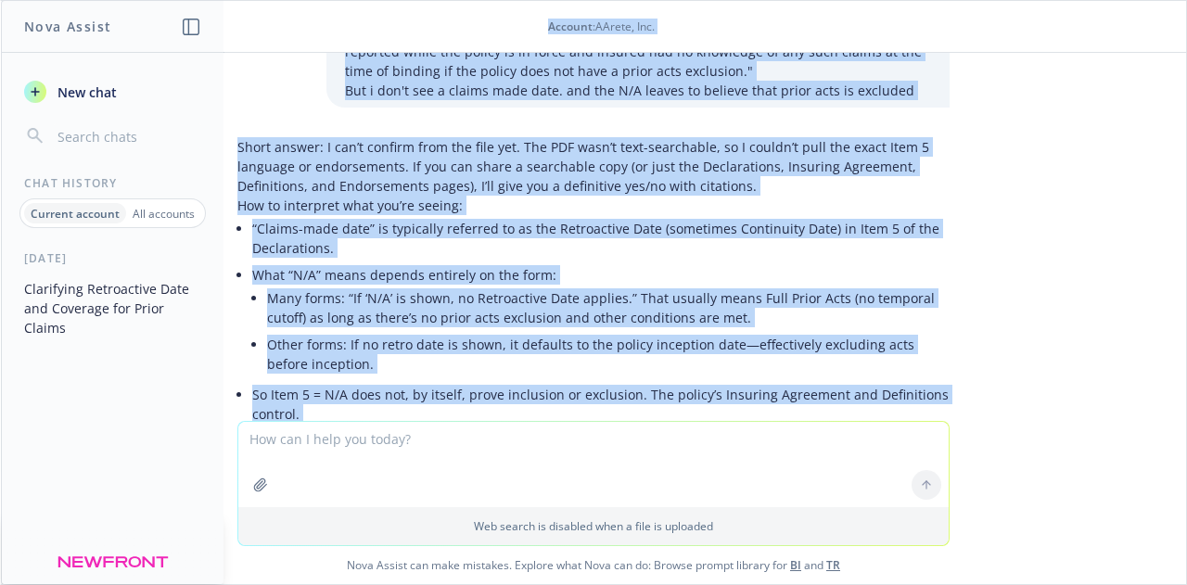
scroll to position [0, 0]
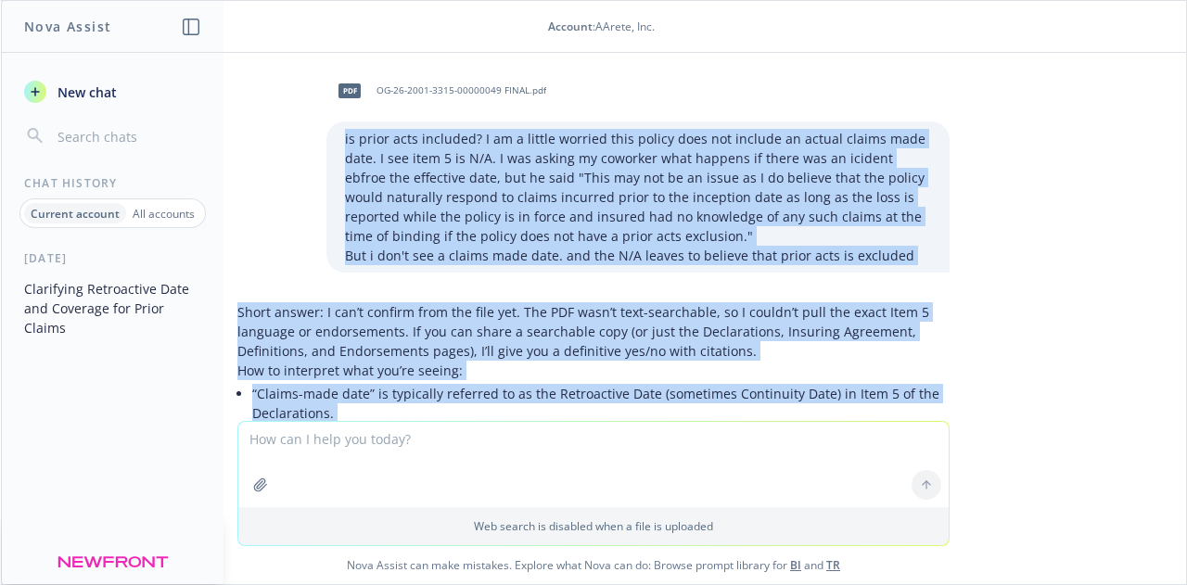
drag, startPoint x: 475, startPoint y: 274, endPoint x: 300, endPoint y: 134, distance: 224.2
click at [300, 134] on div "pdf OG-26-2001-3315-00000049 FINAL.pdf is prior acts included? I am a little wo…" at bounding box center [593, 237] width 1185 height 368
copy div "lo ipsum dolo sitametc? A el s doeius tempori utla etdolo magn ali enimadm ve q…"
click at [69, 282] on button "Clarifying Retroactive Date and Coverage for Prior Claims" at bounding box center [113, 309] width 192 height 70
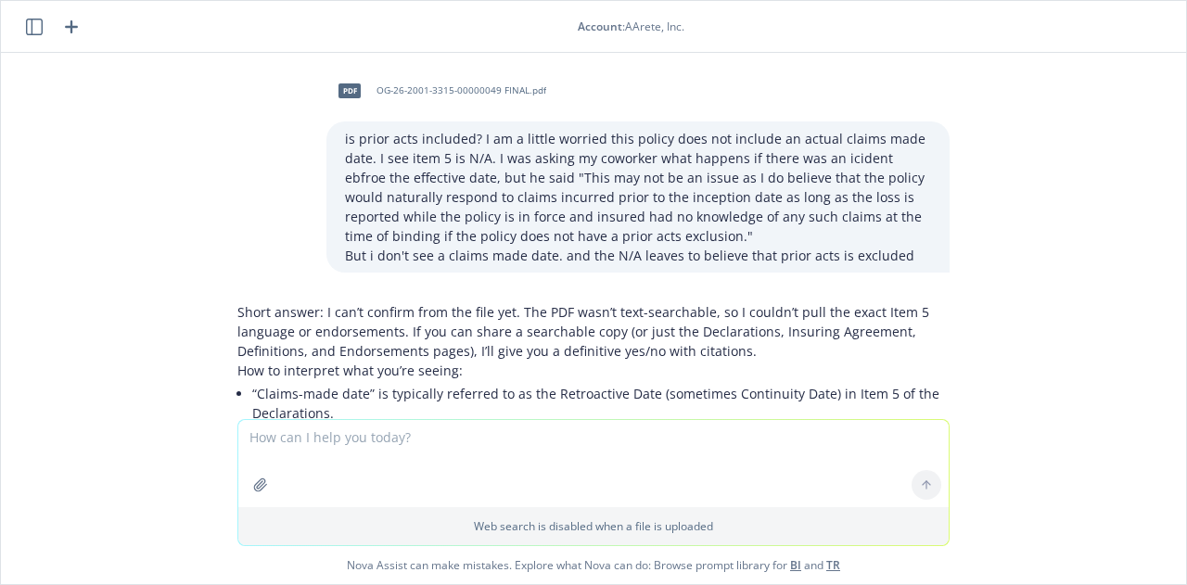
click at [32, 19] on icon "button" at bounding box center [34, 27] width 17 height 17
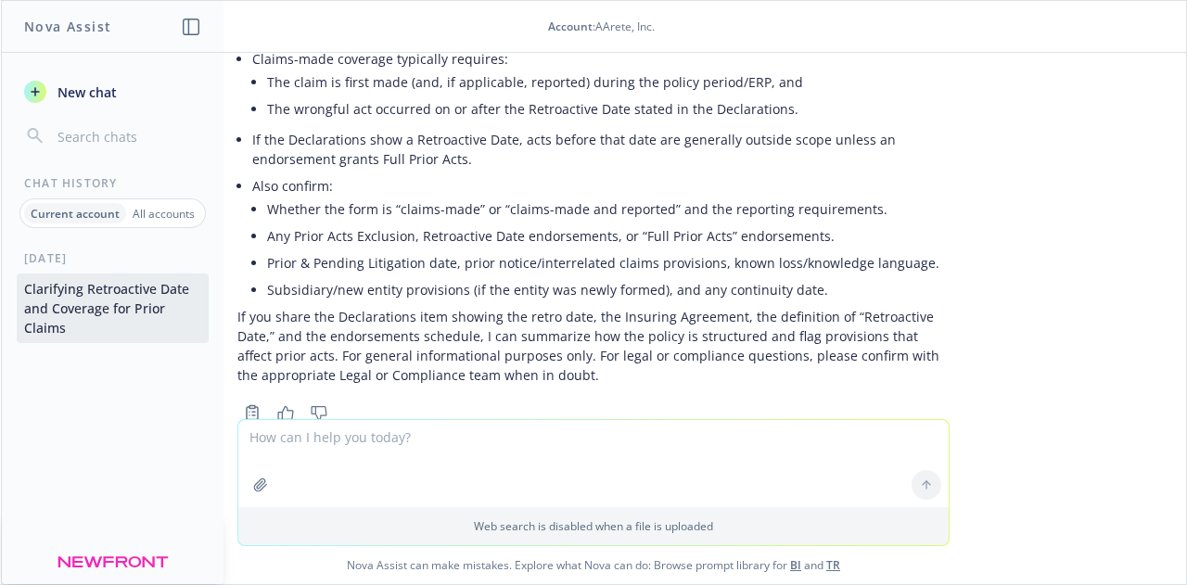
scroll to position [2443, 0]
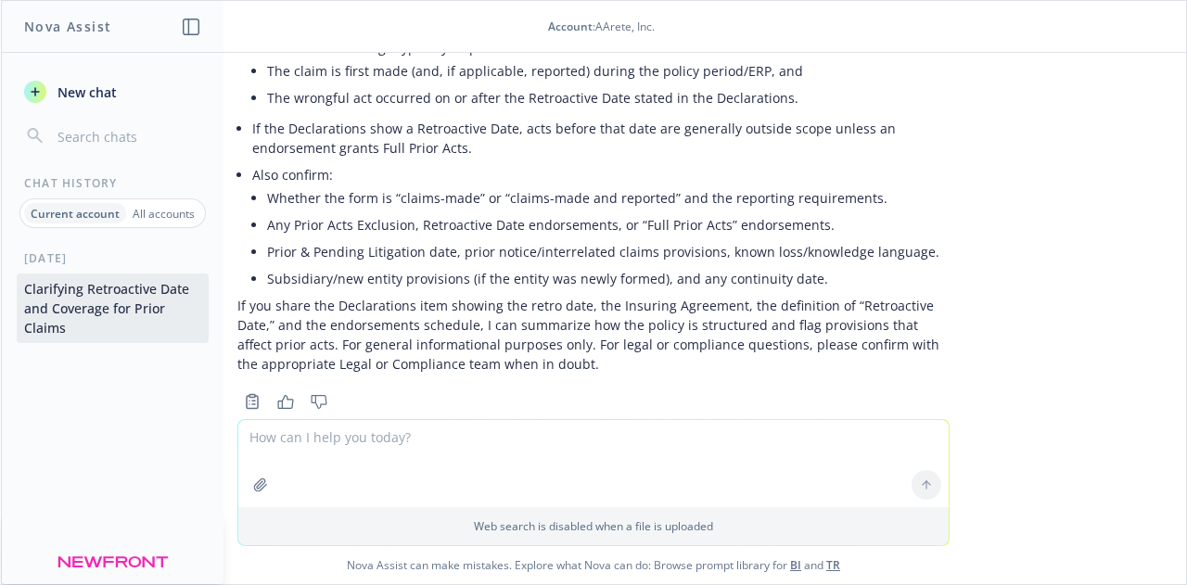
click at [87, 86] on span "New chat" at bounding box center [85, 92] width 63 height 19
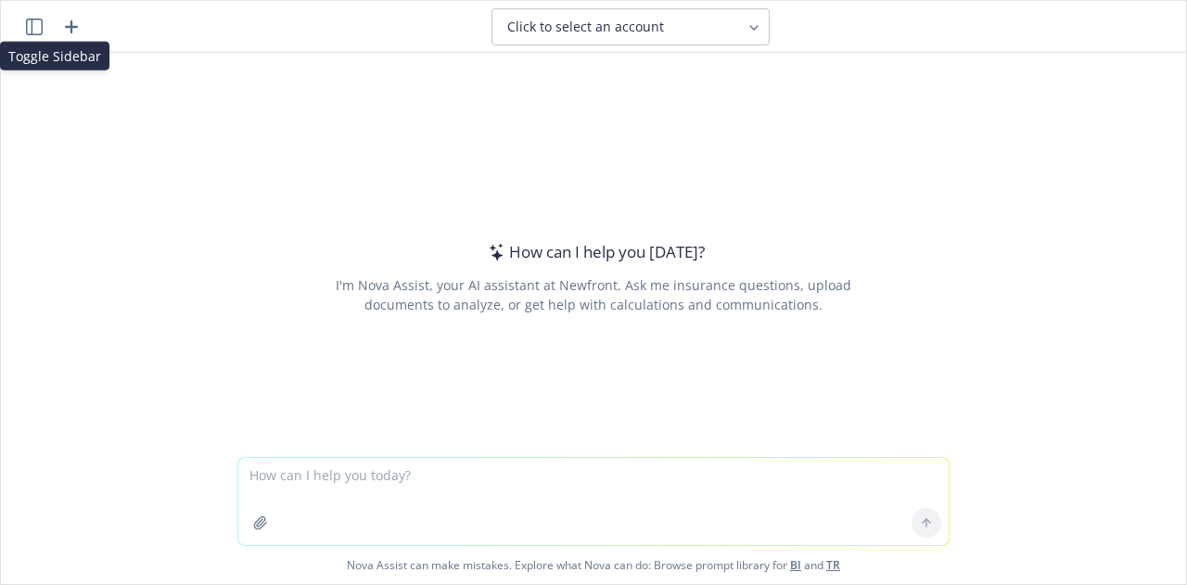
click at [35, 34] on div "Toggle Sidebar Toggle Sidebar" at bounding box center [52, 27] width 59 height 22
click at [35, 34] on button "button" at bounding box center [34, 27] width 22 height 22
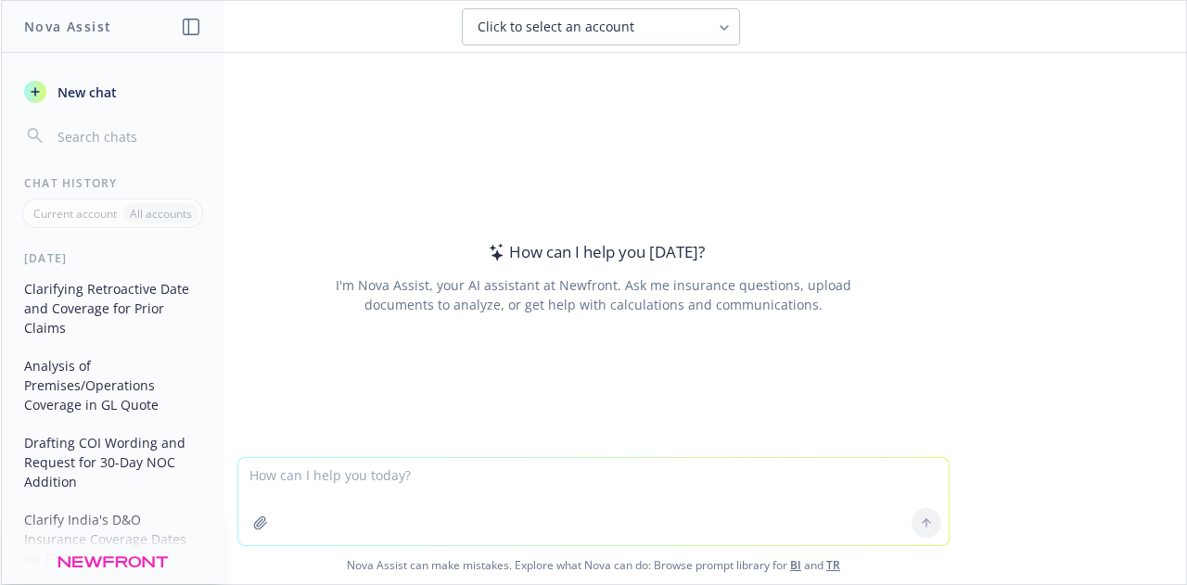
click at [91, 366] on button "Analysis of Premises/Operations Coverage in GL Quote" at bounding box center [113, 386] width 192 height 70
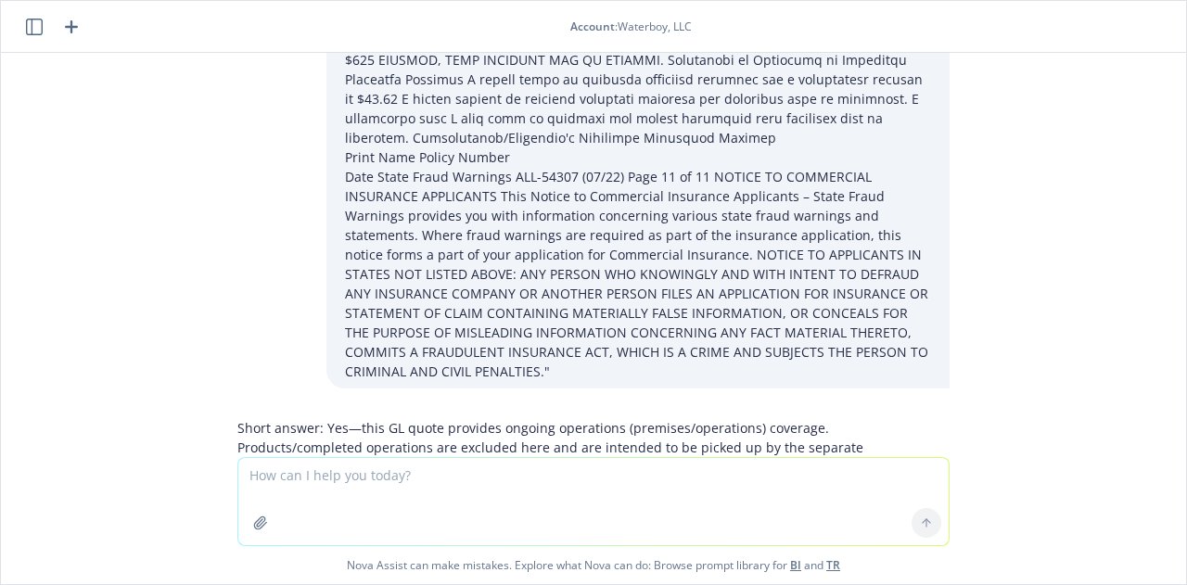
click at [33, 31] on icon "button" at bounding box center [34, 27] width 17 height 17
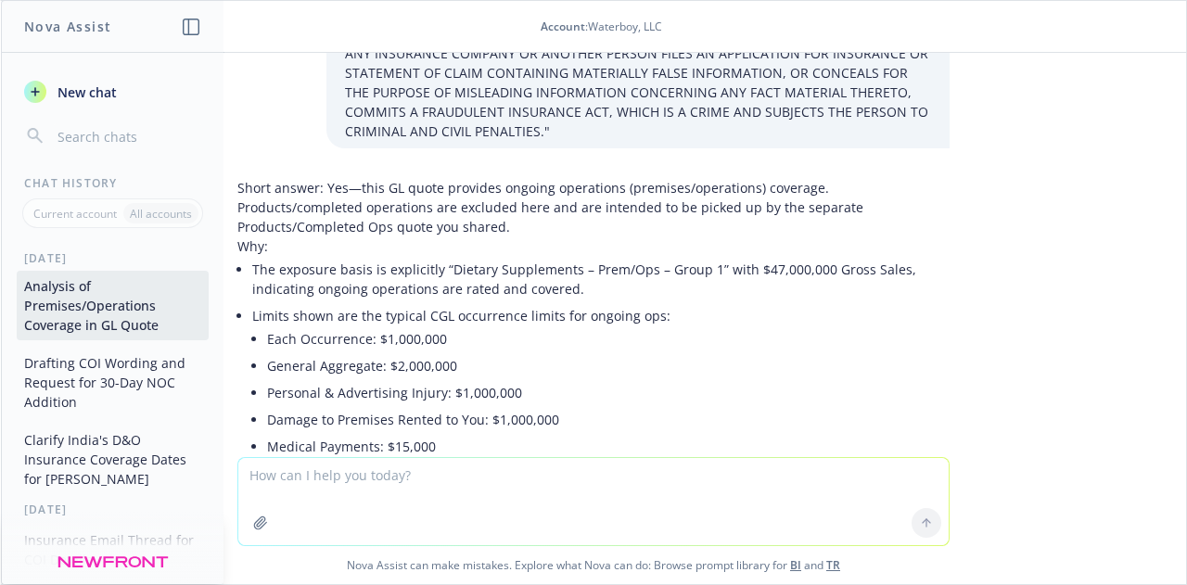
scroll to position [83, 0]
click at [96, 430] on button "Clarify India's D&O Insurance Coverage Dates for [PERSON_NAME]" at bounding box center [113, 457] width 192 height 70
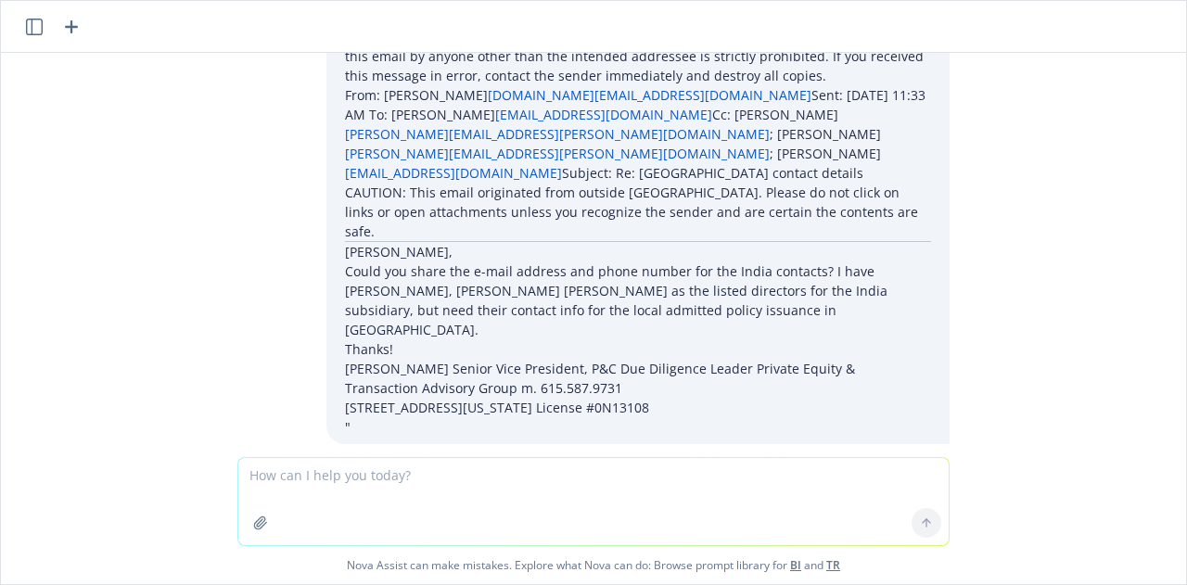
scroll to position [3485, 0]
drag, startPoint x: 441, startPoint y: 247, endPoint x: 577, endPoint y: 430, distance: 228.1
copy div "Hi [PERSON_NAME], Thanks for flagging. In [GEOGRAPHIC_DATA], D&O is “cash befor…"
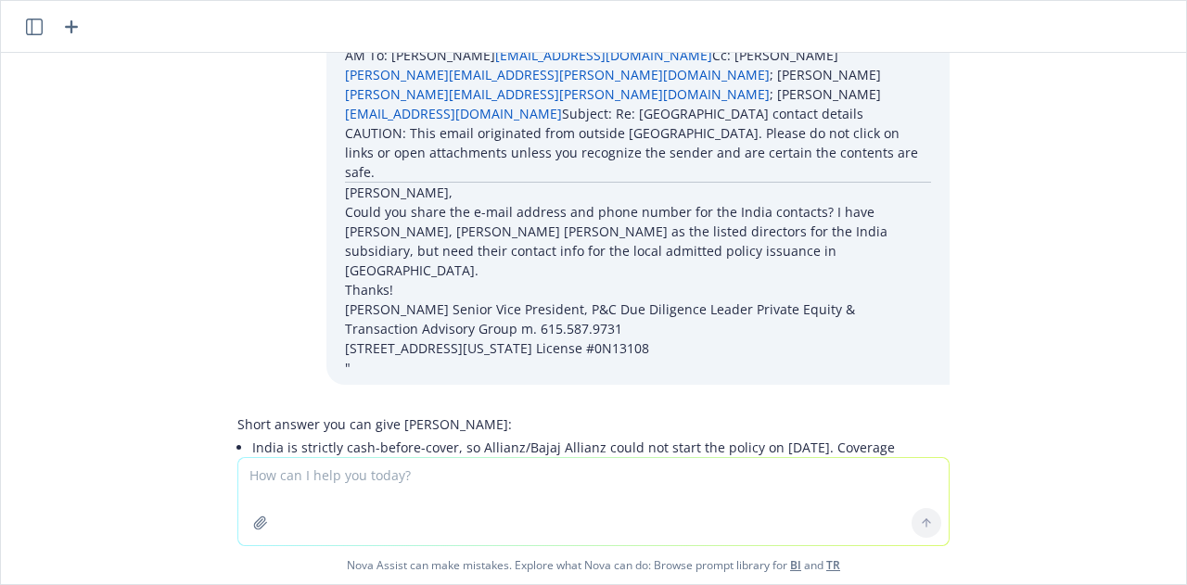
scroll to position [3546, 0]
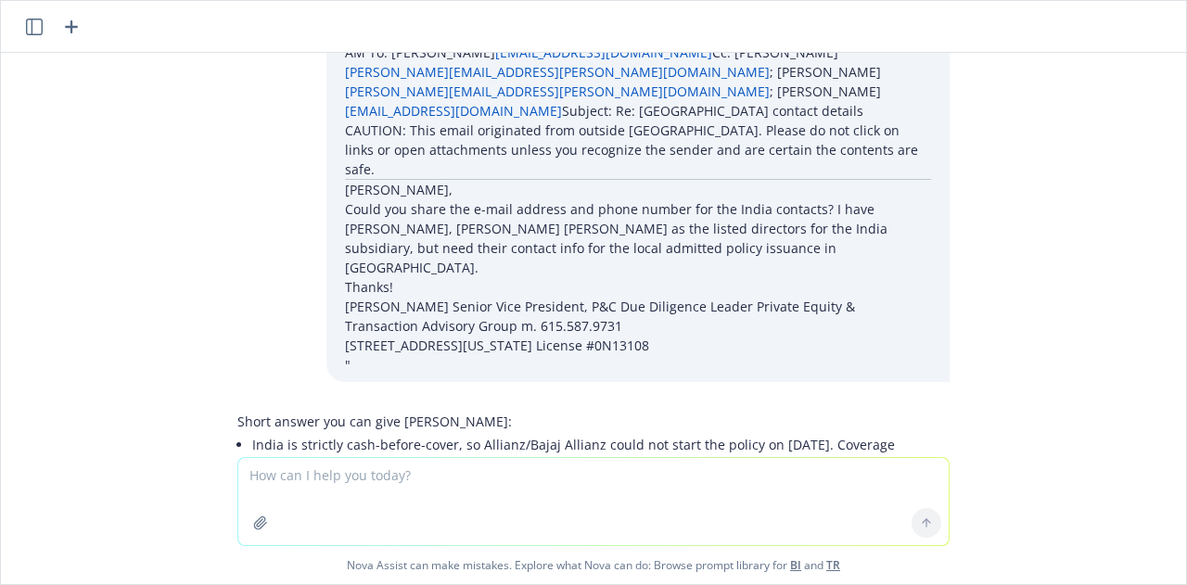
click at [436, 474] on textarea at bounding box center [593, 501] width 710 height 87
paste textarea "Hi [PERSON_NAME], Thanks for flagging. In [GEOGRAPHIC_DATA], insurance is “cash…"
type textarea "what if i said this: Hi [PERSON_NAME], Thanks for flagging. In [GEOGRAPHIC_DATA…"
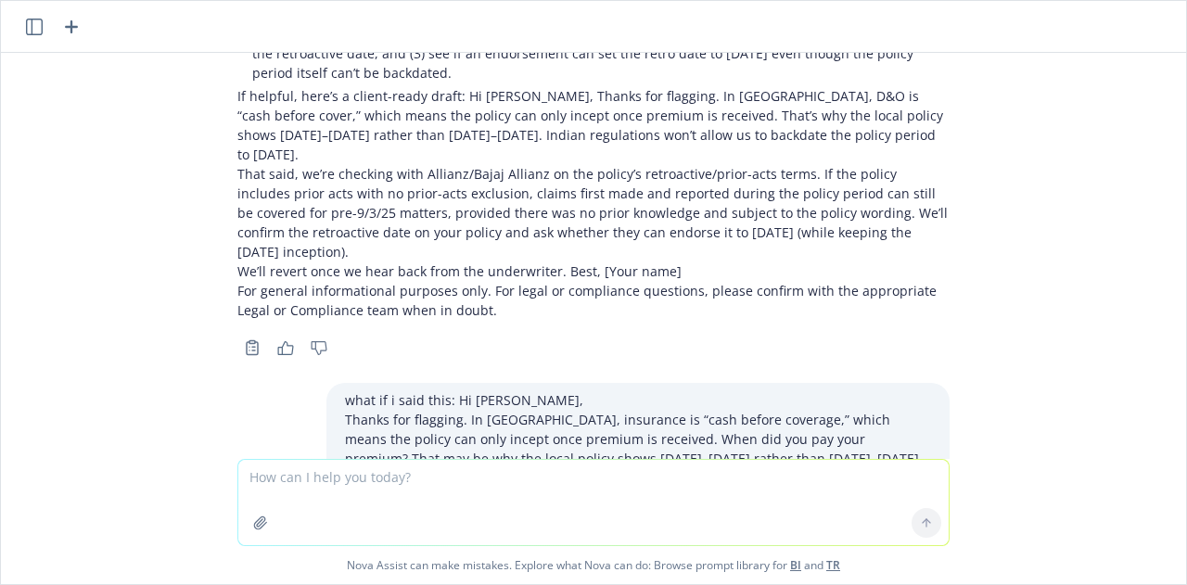
scroll to position [4088, 0]
drag, startPoint x: 217, startPoint y: 277, endPoint x: 758, endPoint y: 320, distance: 542.3
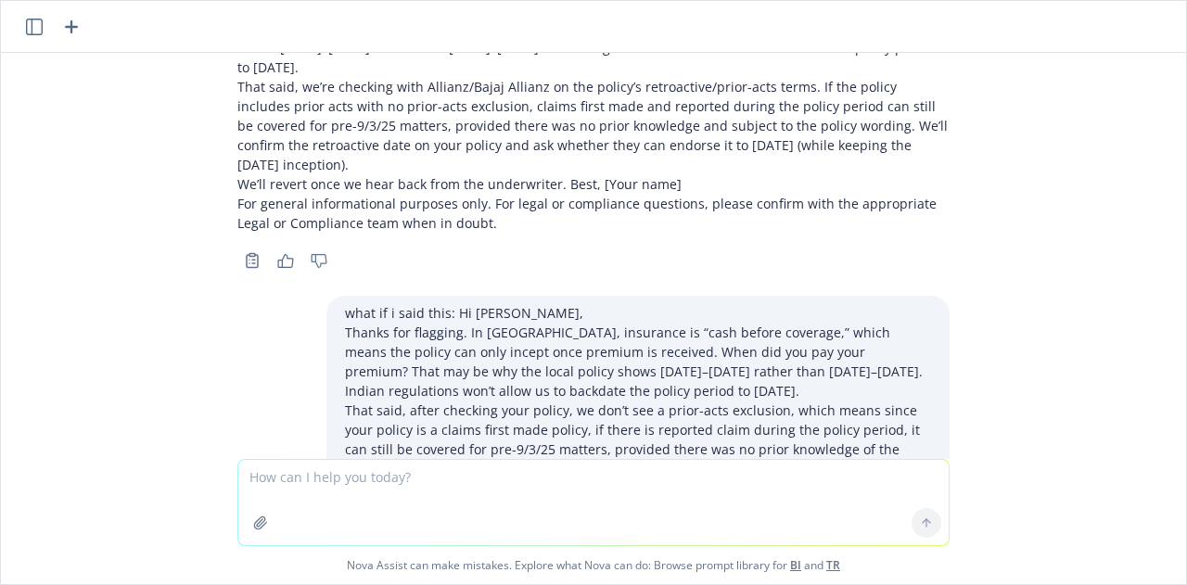
scroll to position [4320, 0]
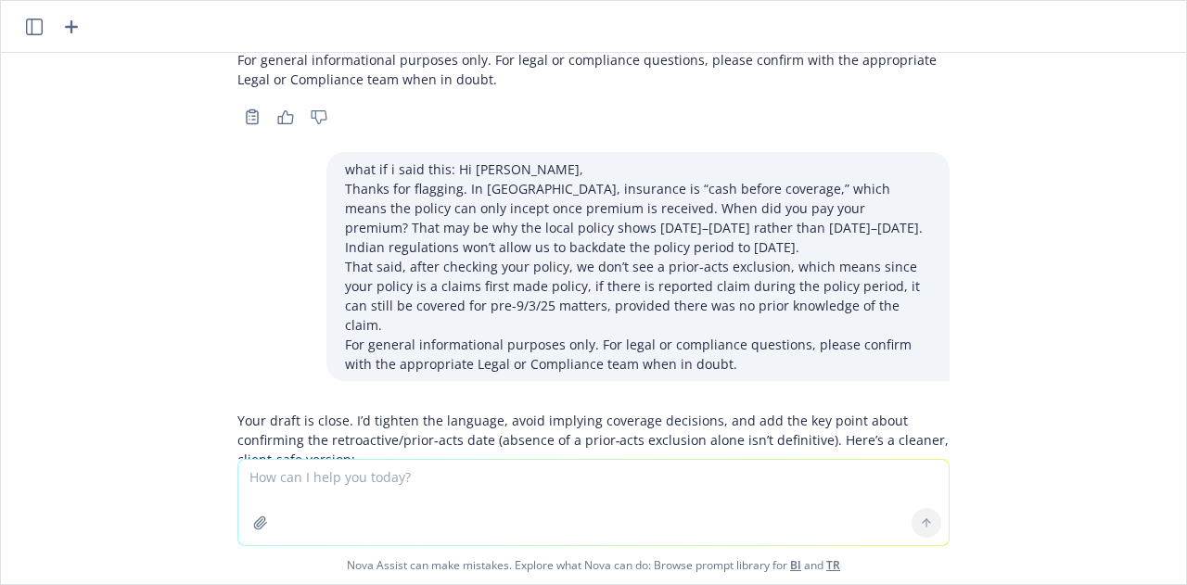
click at [453, 464] on textarea at bounding box center [593, 502] width 710 height 85
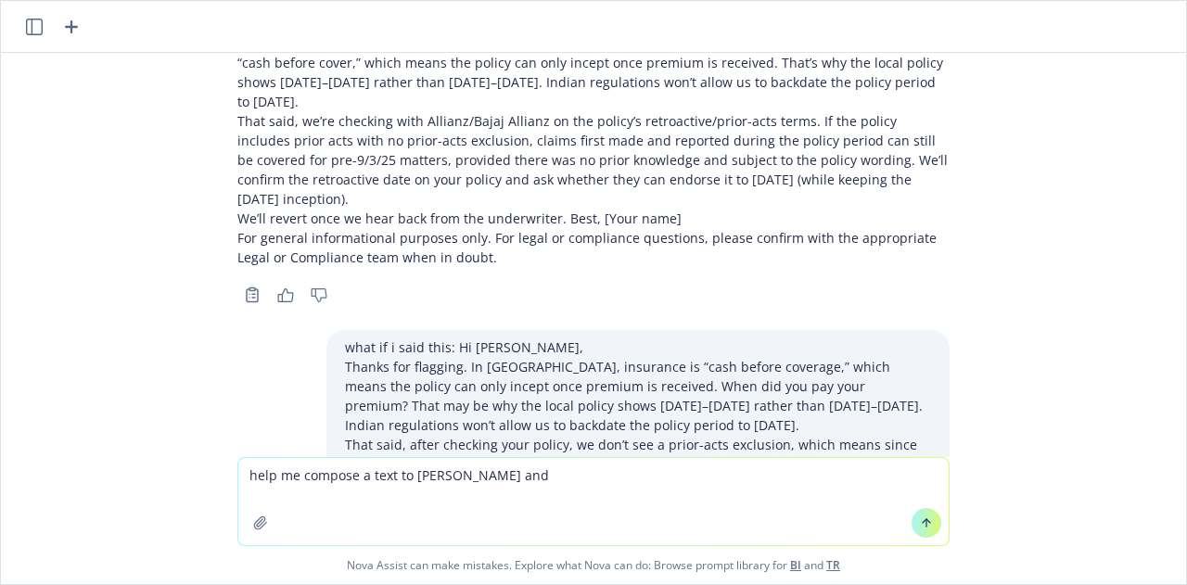
scroll to position [4090, 0]
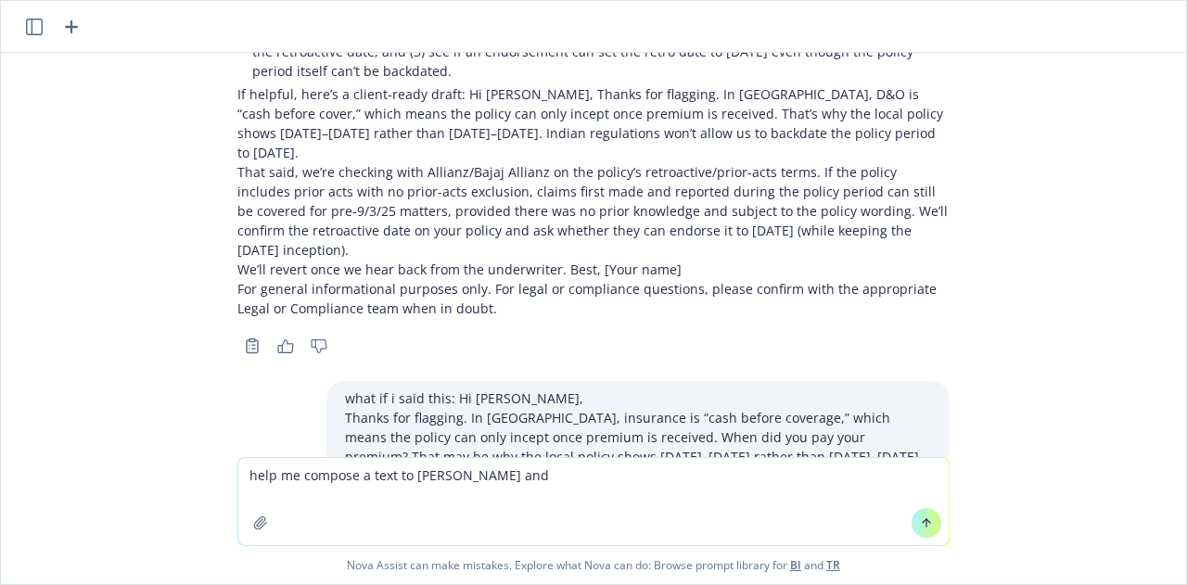
drag, startPoint x: 211, startPoint y: 230, endPoint x: 326, endPoint y: 271, distance: 122.9
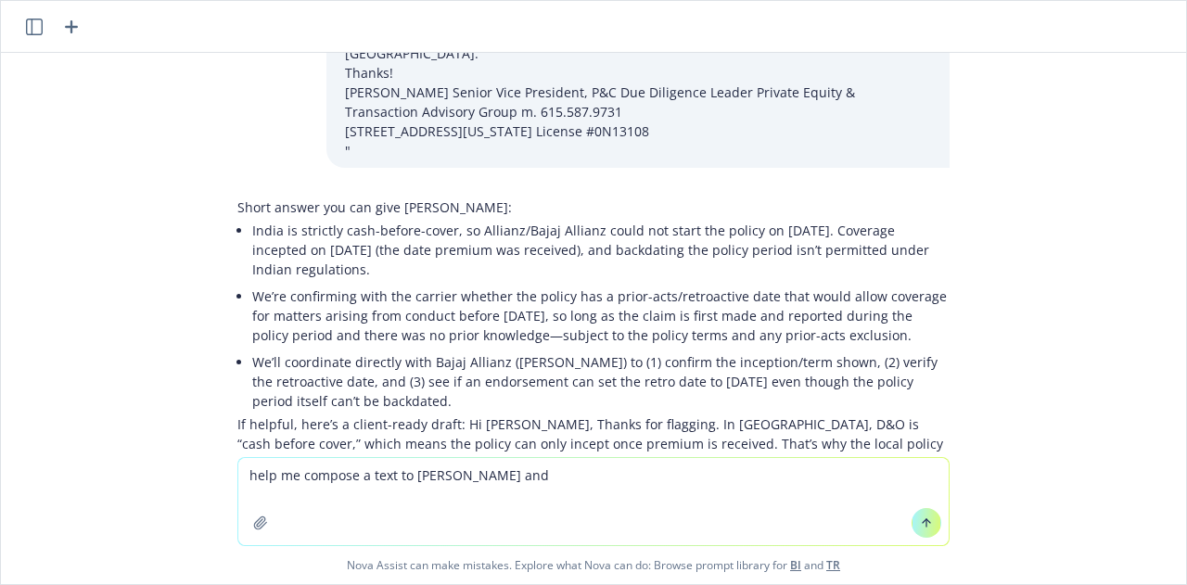
scroll to position [3759, 0]
drag, startPoint x: 504, startPoint y: 475, endPoint x: 262, endPoint y: 489, distance: 243.4
click at [262, 489] on textarea "help me compose a text to [PERSON_NAME] and" at bounding box center [593, 501] width 710 height 87
type textarea "h"
paste textarea "That said, after checking your policy, I don’t see a prior-acts exclusion, whic…"
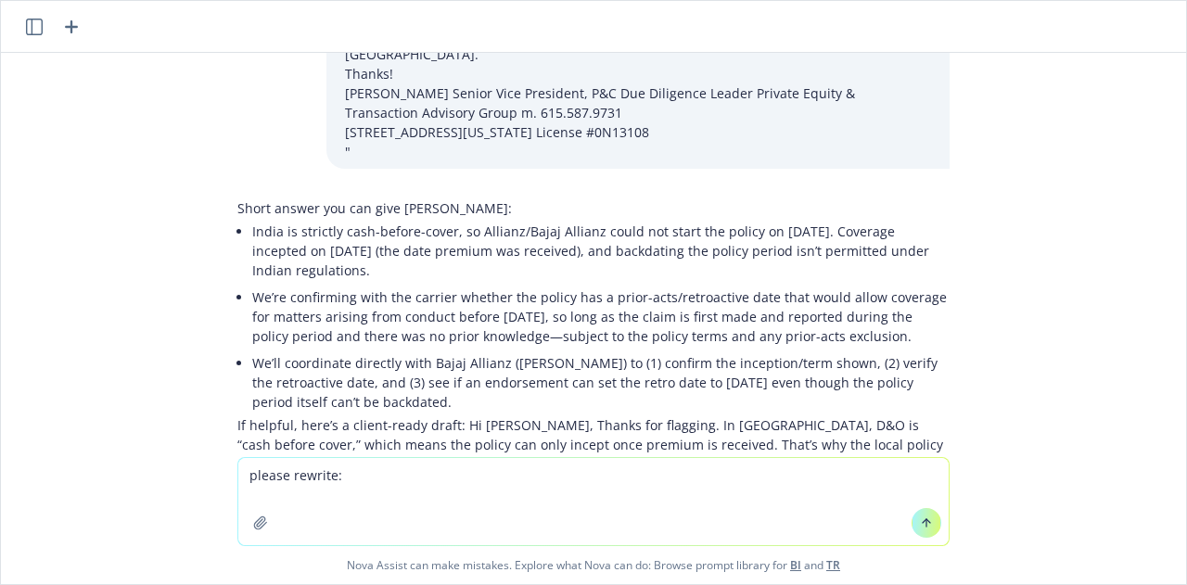
type textarea "please rewrite: That said, after checking your policy, I don’t see a prior-acts…"
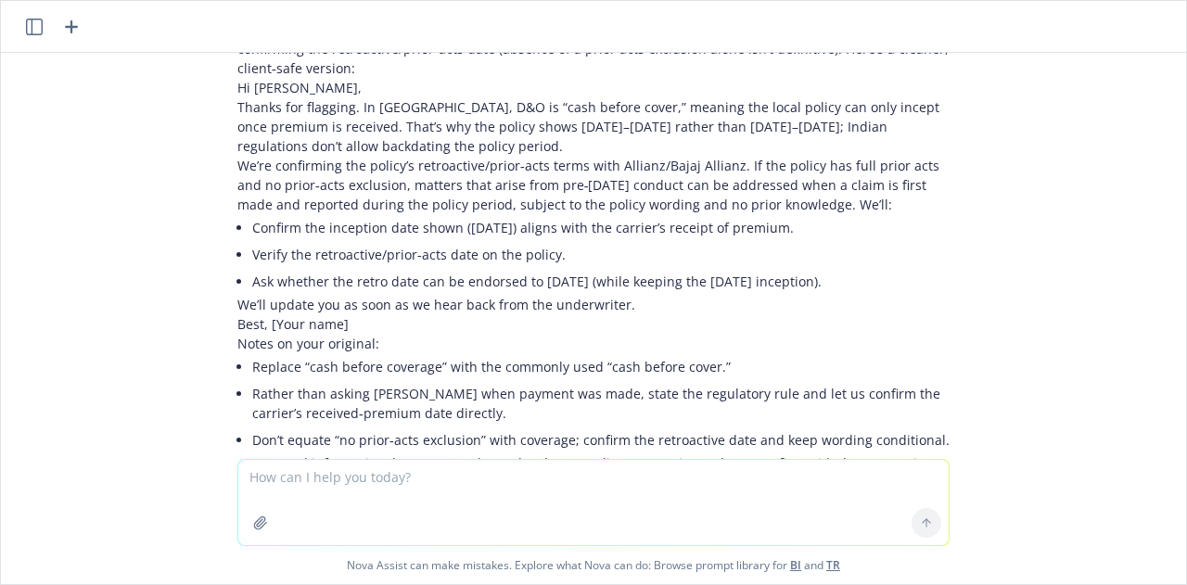
scroll to position [4722, 0]
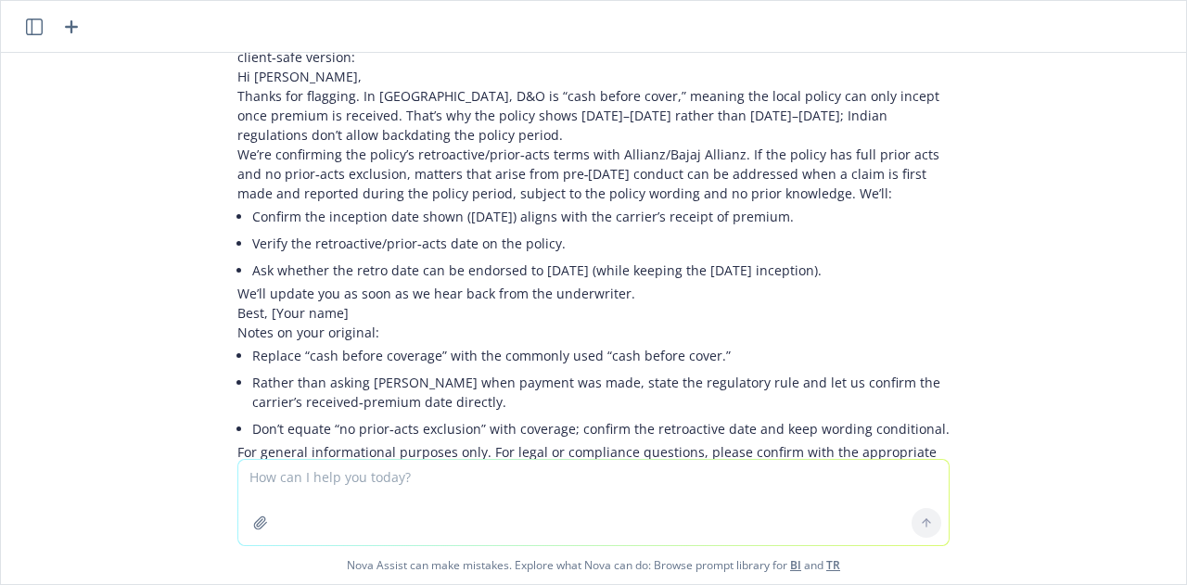
click at [332, 490] on textarea at bounding box center [593, 502] width 710 height 85
type textarea "t"
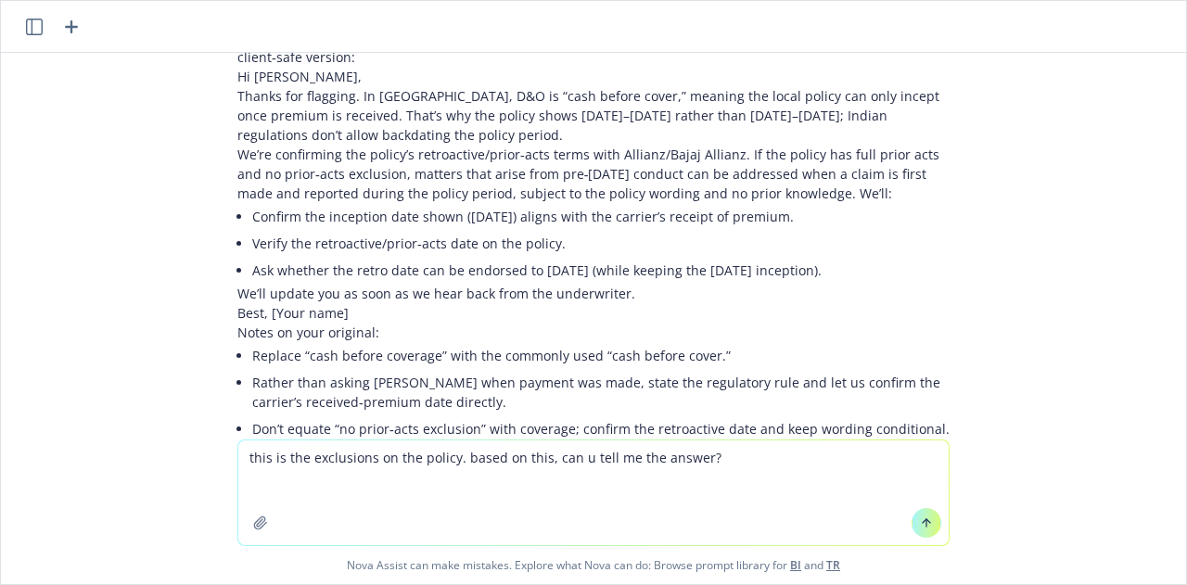
paste textarea "Section 5: Exclusions The Insurer shall not be liable to make any payment for L…"
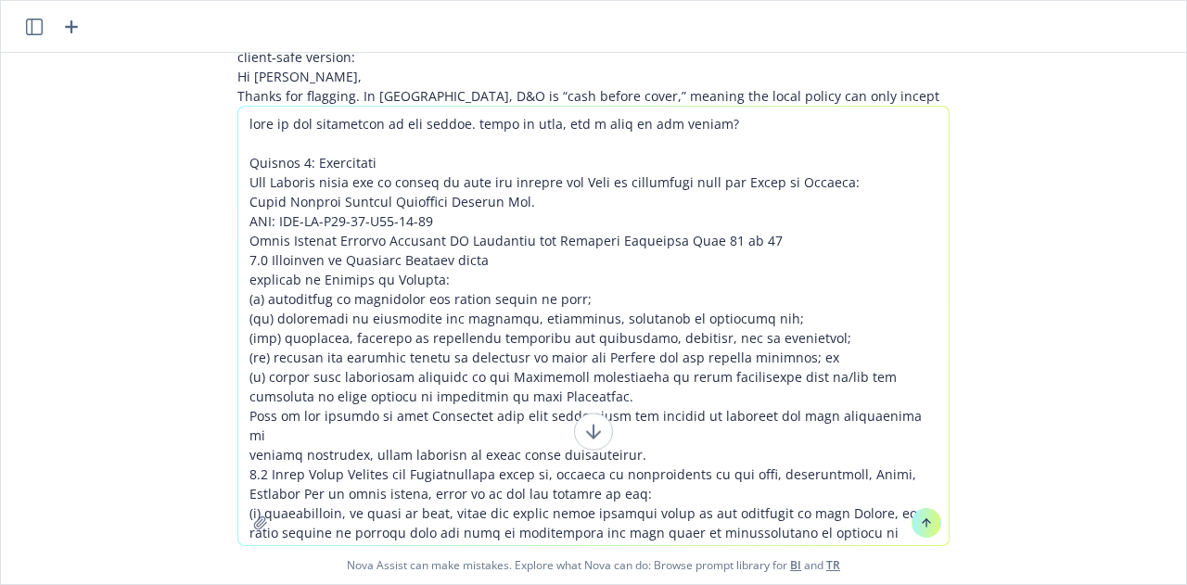
scroll to position [326, 0]
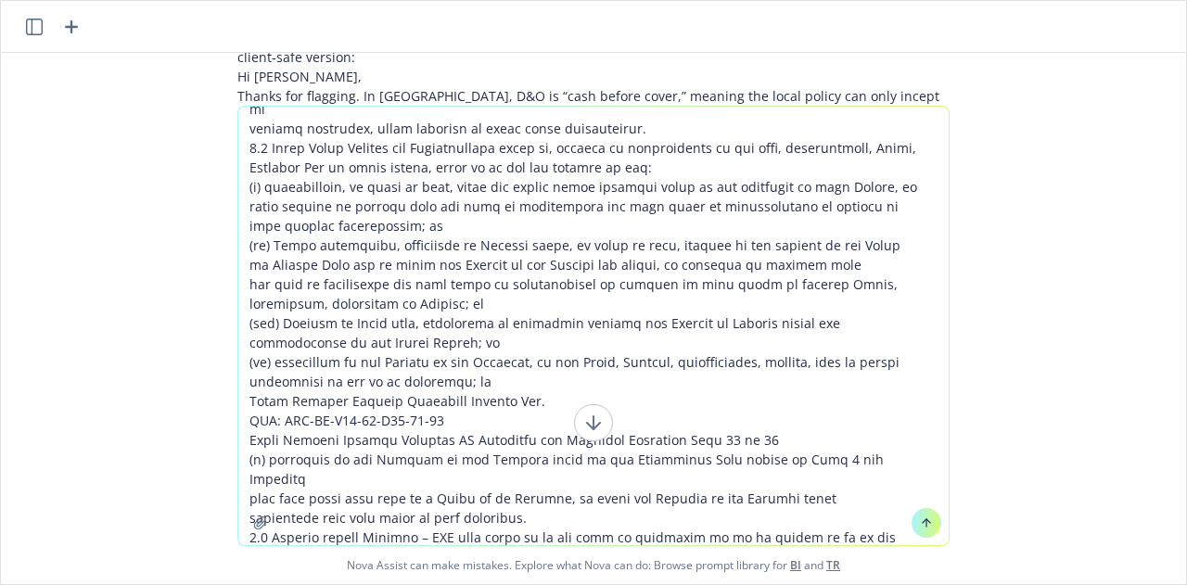
click at [525, 537] on textarea at bounding box center [593, 326] width 710 height 439
paste textarea "(ii) any Claim by an Employee alleging an Employment Wrongful Act; (iii) any Cl…"
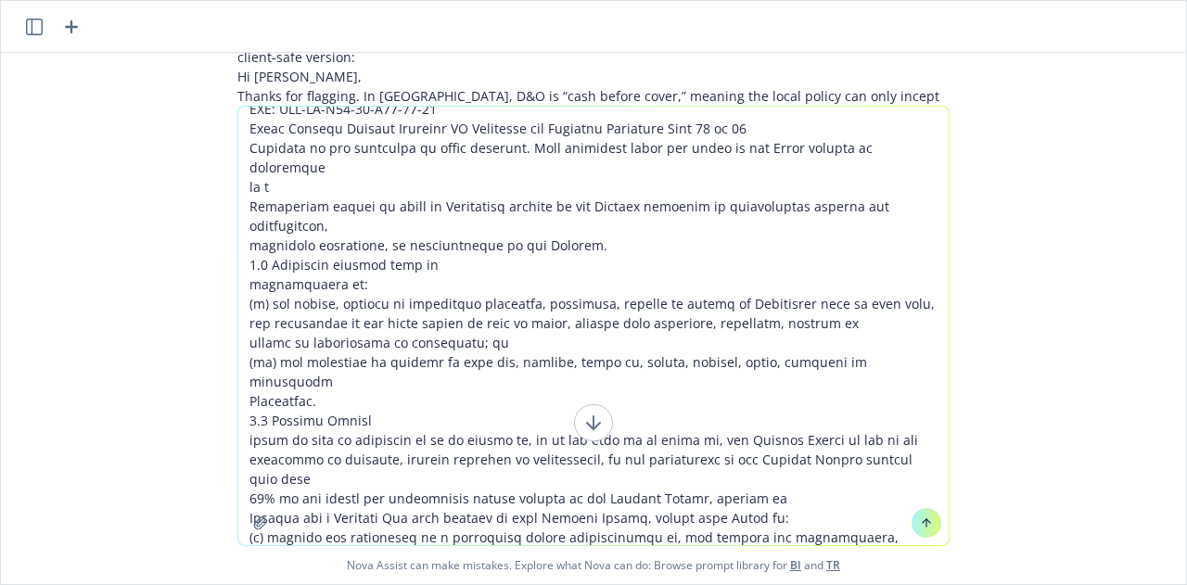
click at [670, 532] on textarea at bounding box center [593, 326] width 710 height 439
paste textarea "t apply to liability that would have attached to the Company in the absence of …"
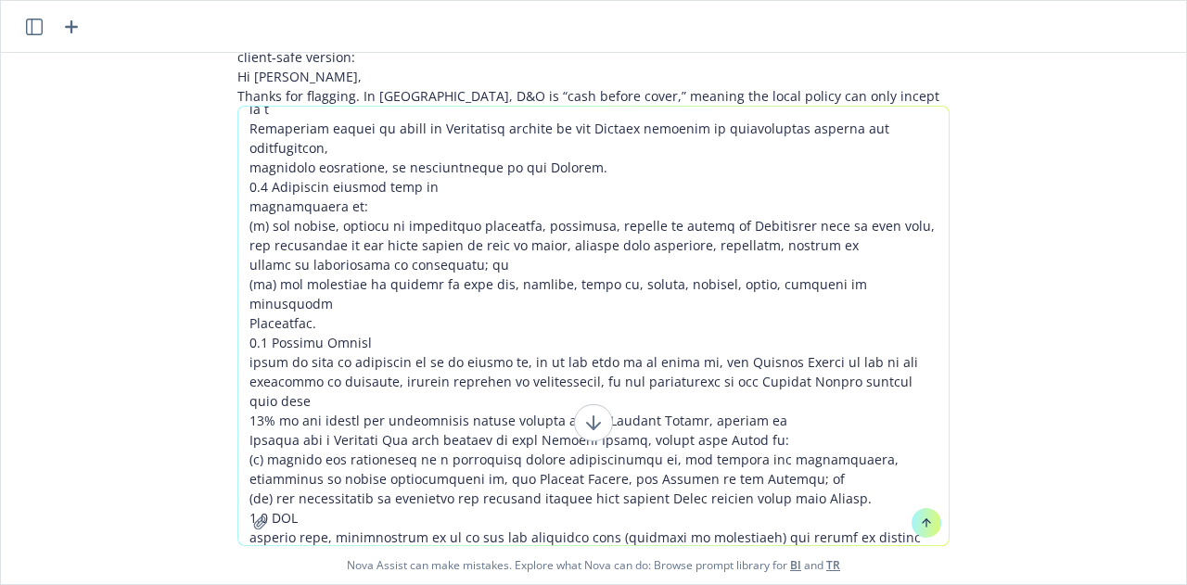
type textarea "this is the exclusions on the policy. based on this, can u tell me the answer? …"
click at [921, 531] on button at bounding box center [927, 523] width 30 height 30
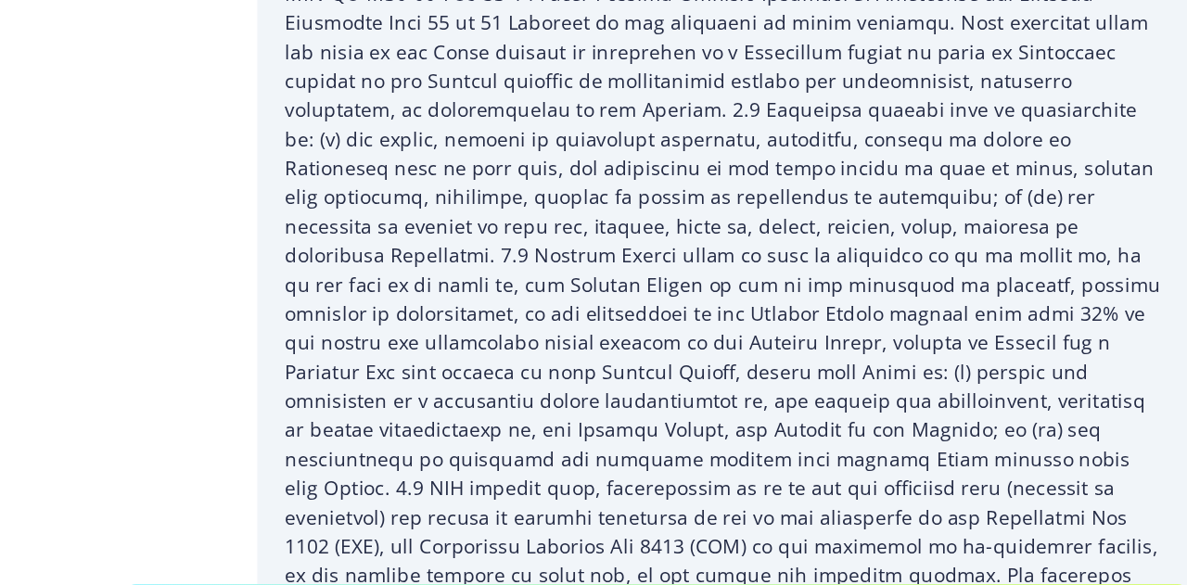
scroll to position [6636, 0]
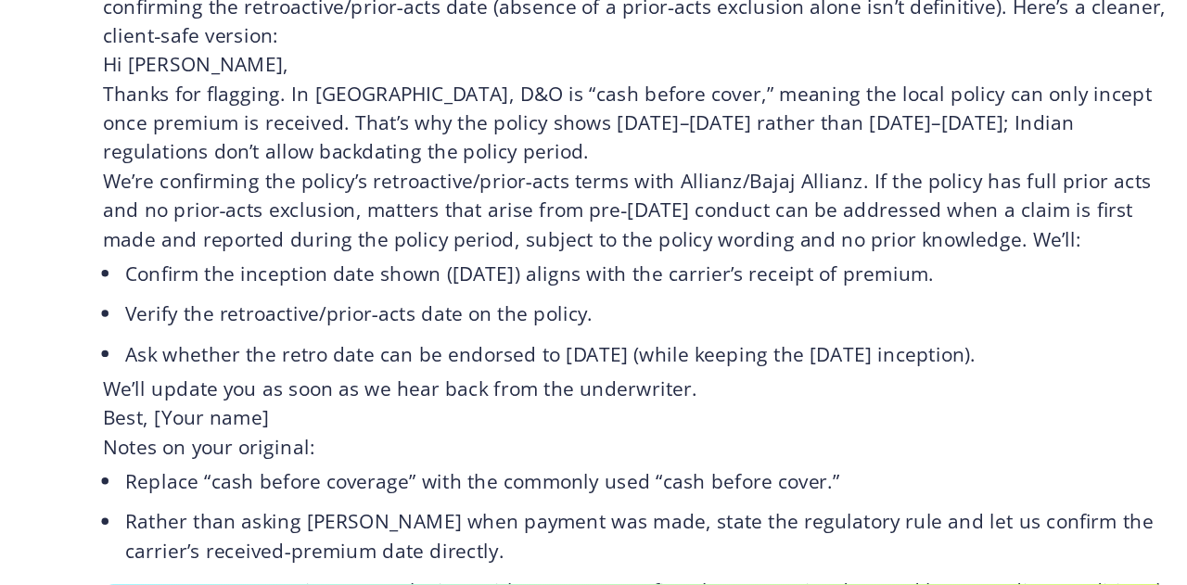
scroll to position [4687, 0]
drag, startPoint x: 239, startPoint y: 290, endPoint x: 370, endPoint y: 341, distance: 140.3
drag, startPoint x: 549, startPoint y: 329, endPoint x: 507, endPoint y: 288, distance: 58.4
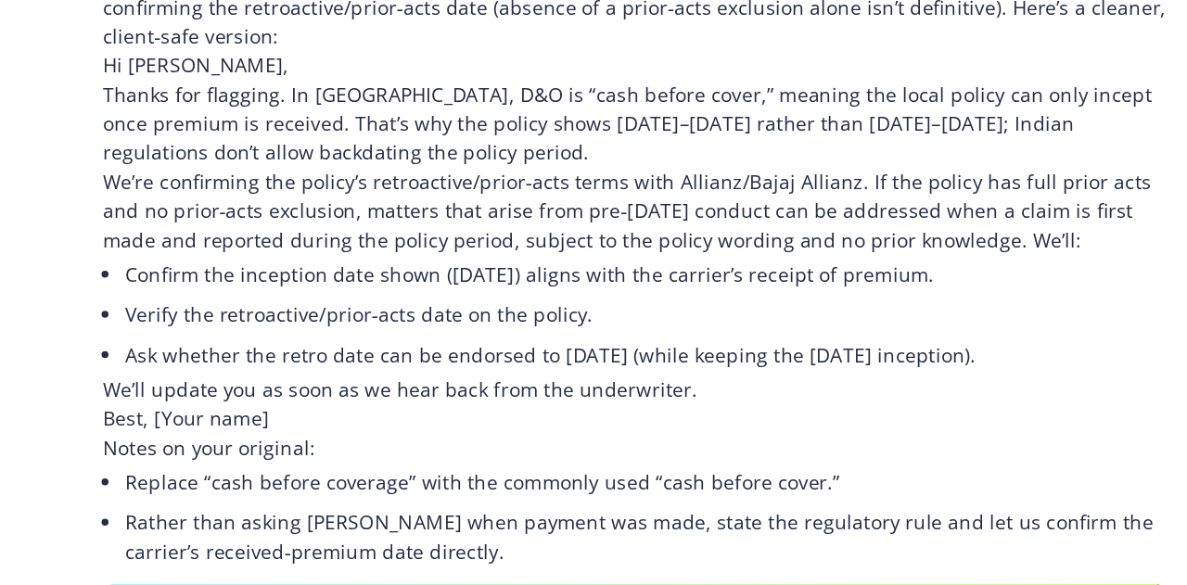
copy p "Accordingly, under a claims‑made form, pre‑[DATE] matters can be within scope w…"
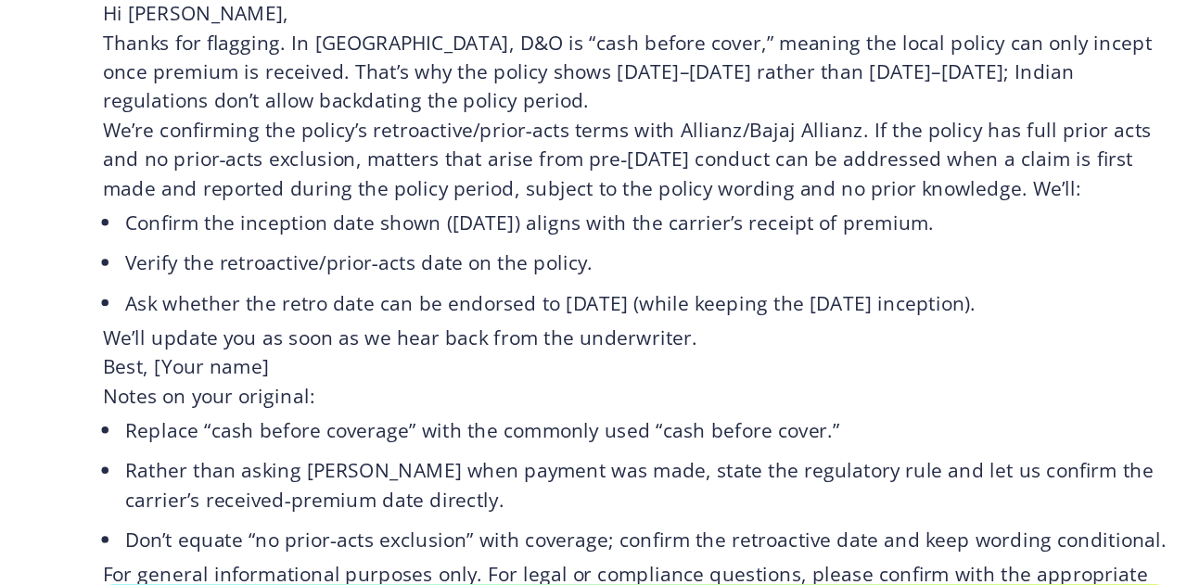
drag, startPoint x: 362, startPoint y: 357, endPoint x: 236, endPoint y: 322, distance: 130.9
copy p "We do not see a prior‑acts exclusion on the policy. Given it’s claims‑made, cov…"
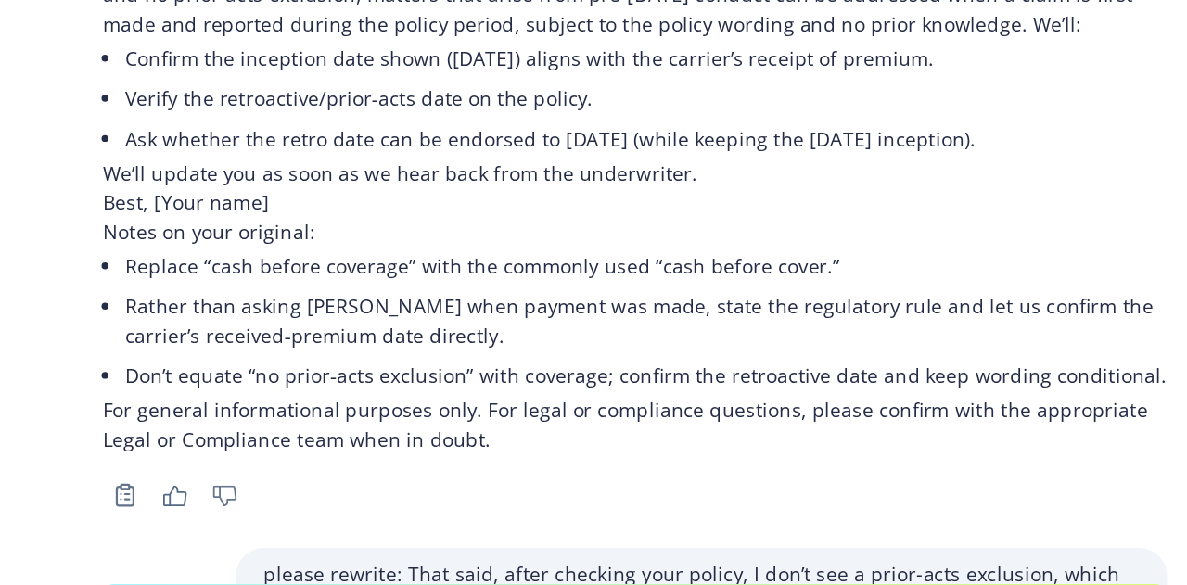
scroll to position [4831, 0]
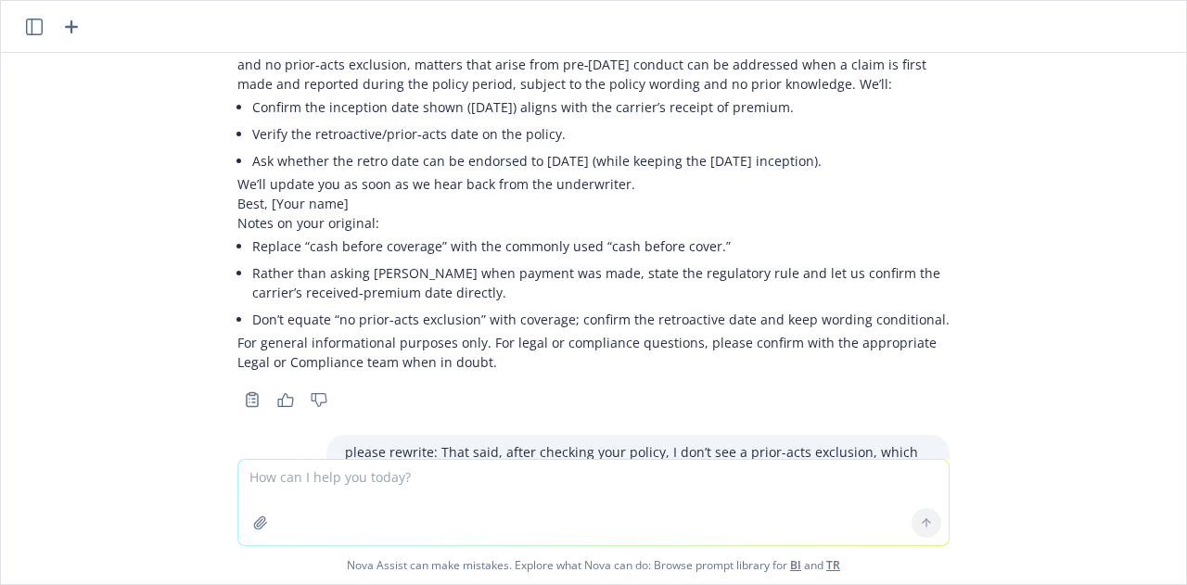
click at [421, 504] on textarea at bounding box center [593, 502] width 710 height 85
type textarea "l"
paste textarea "Hi [PERSON_NAME], Thanks for flagging. In [GEOGRAPHIC_DATA], insurance is “cash…"
type textarea "please help me understnd this: Hi [PERSON_NAME], Thanks for flagging. In [GEOGR…"
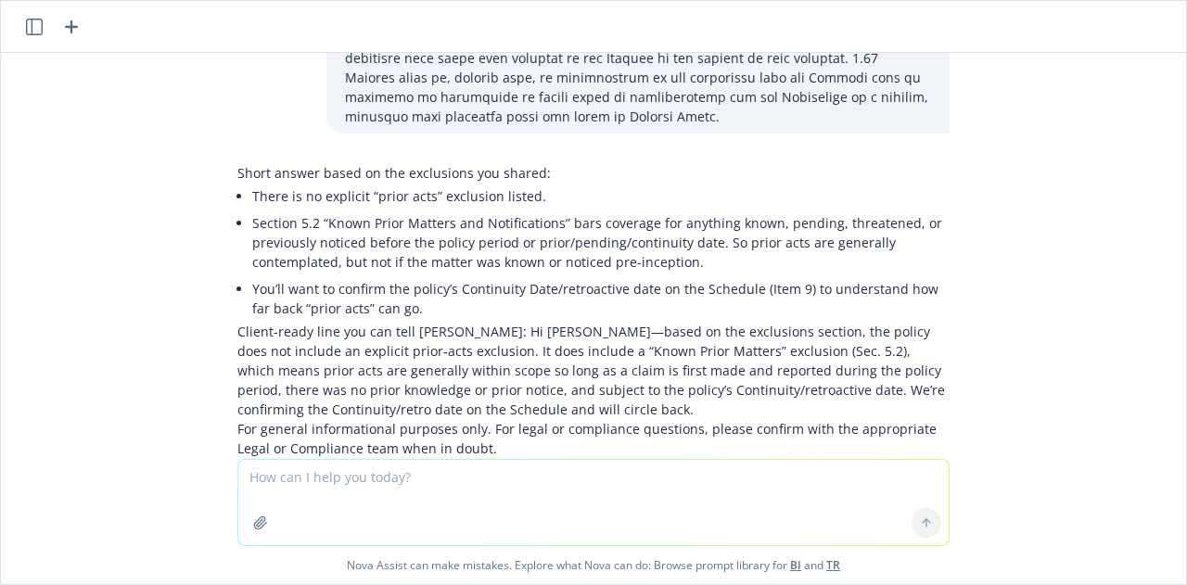
scroll to position [7185, 0]
drag, startPoint x: 217, startPoint y: 259, endPoint x: 569, endPoint y: 379, distance: 372.4
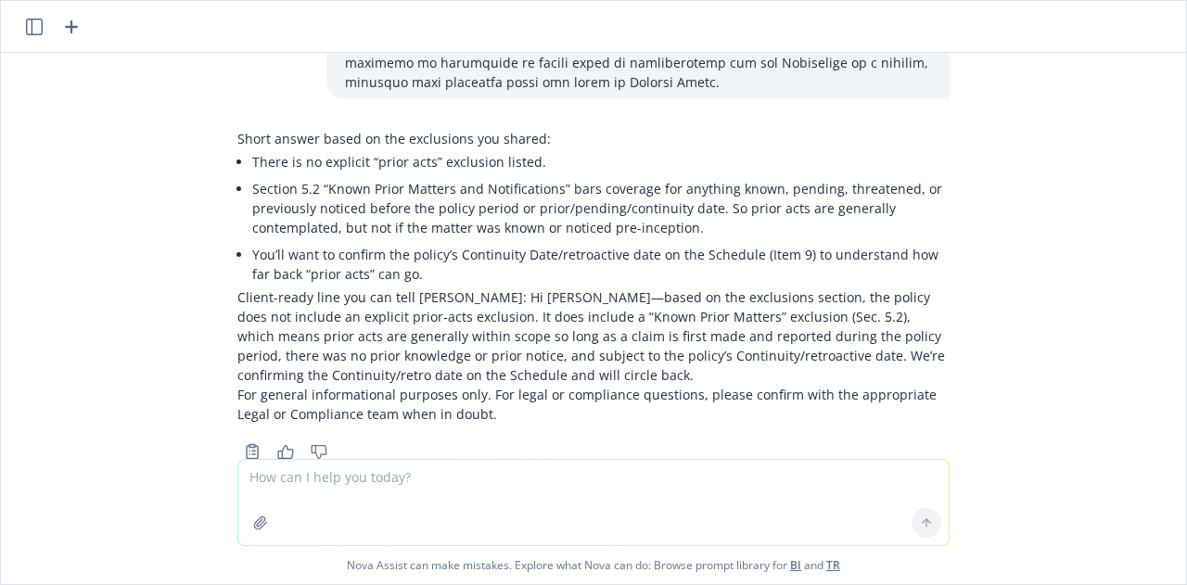
drag, startPoint x: 456, startPoint y: 407, endPoint x: 205, endPoint y: 224, distance: 310.7
click at [205, 224] on div "Based on this email chat, what is the thing I should tell [PERSON_NAME]? " From…" at bounding box center [593, 256] width 1185 height 406
copy div "Thanks for flagging. In [GEOGRAPHIC_DATA], D&O is “cash before cover,” so the l…"
